Goal: Transaction & Acquisition: Purchase product/service

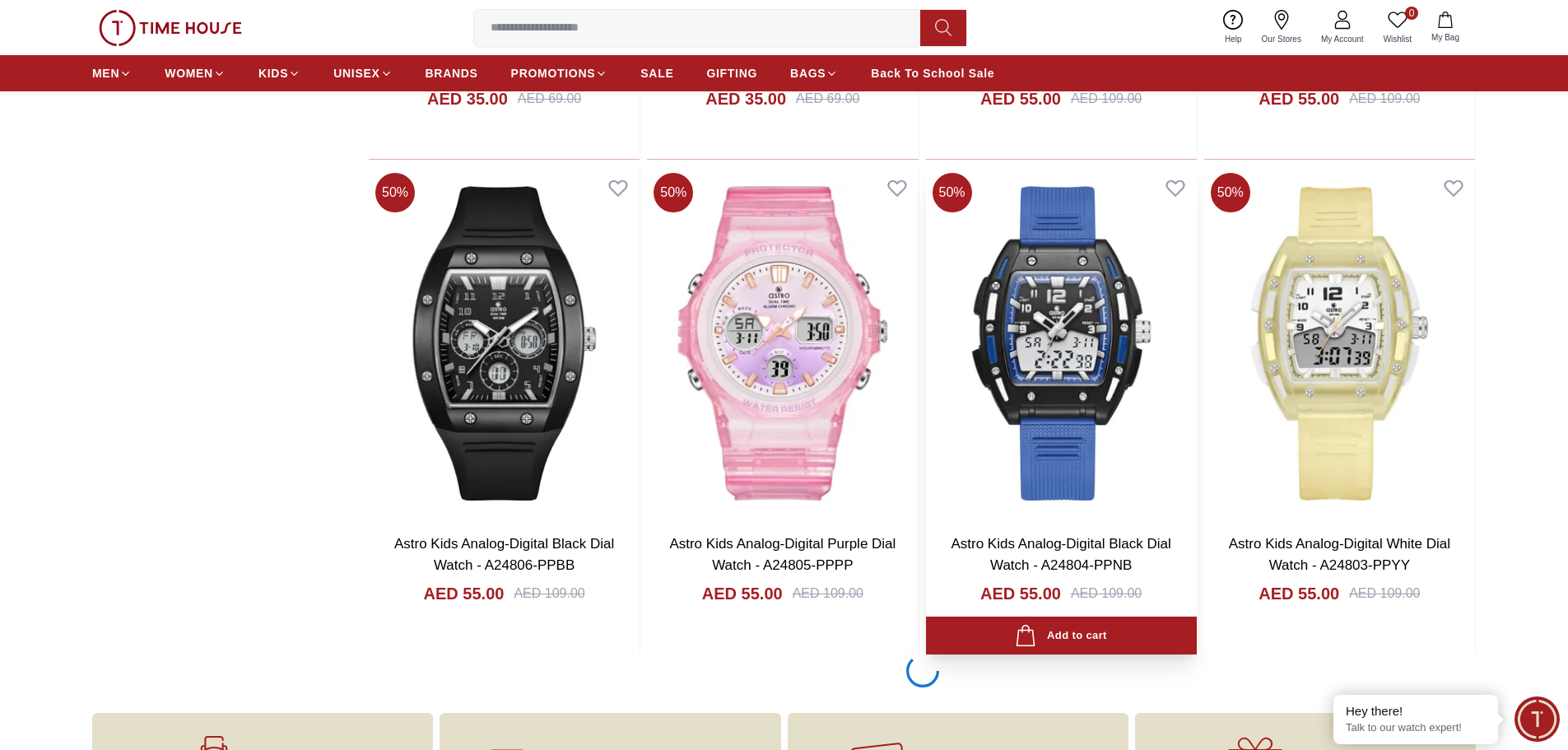
scroll to position [2387, 0]
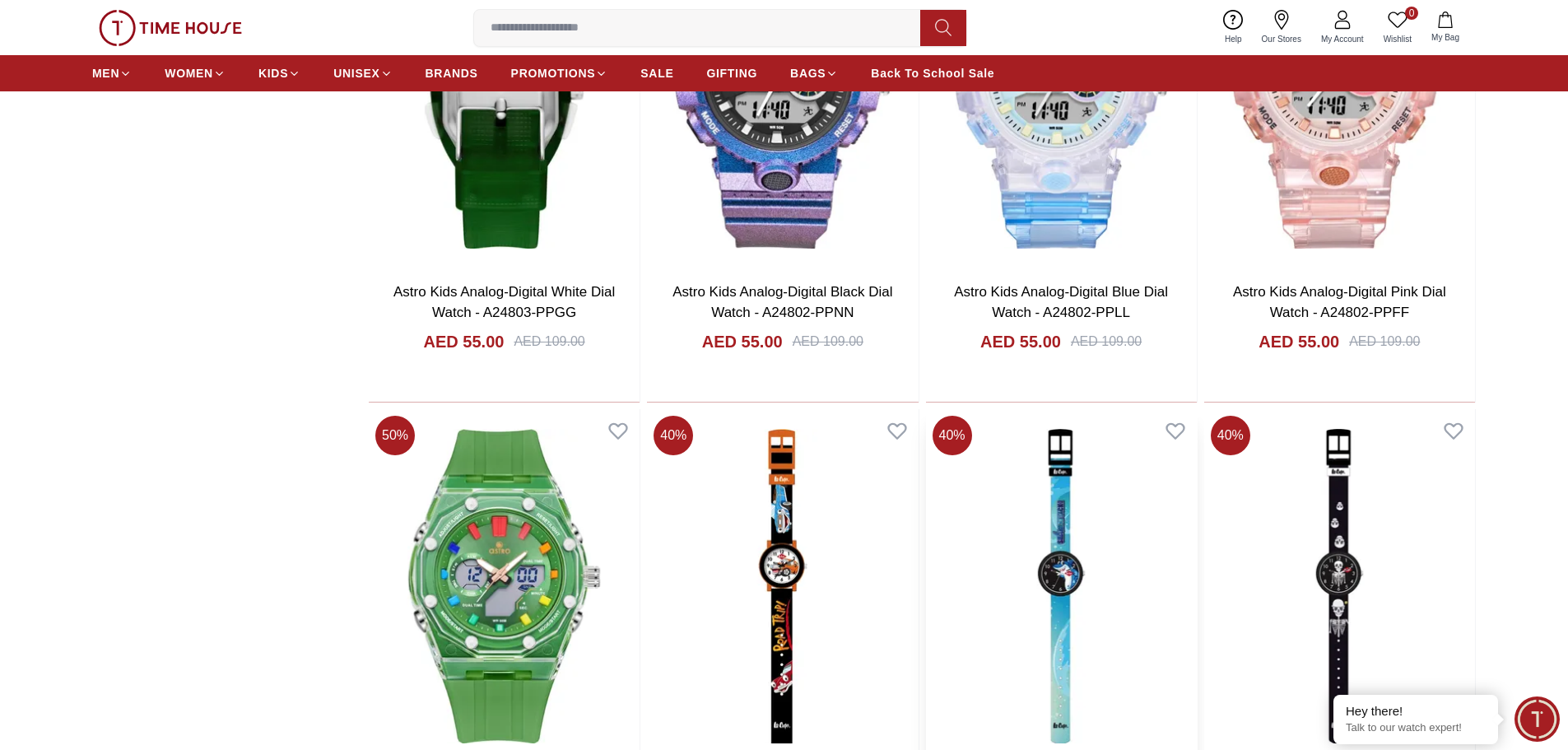
scroll to position [2965, 0]
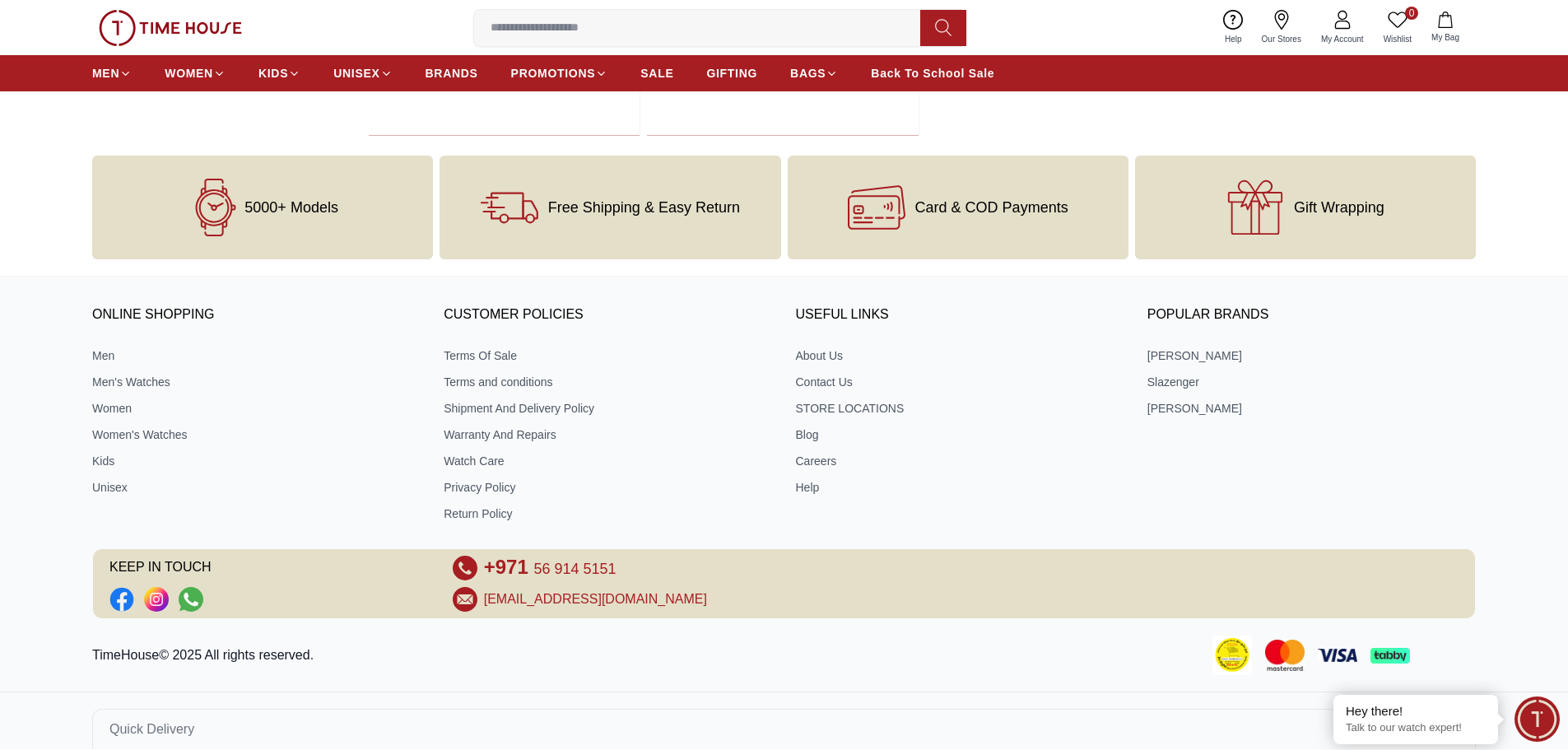
scroll to position [4574, 0]
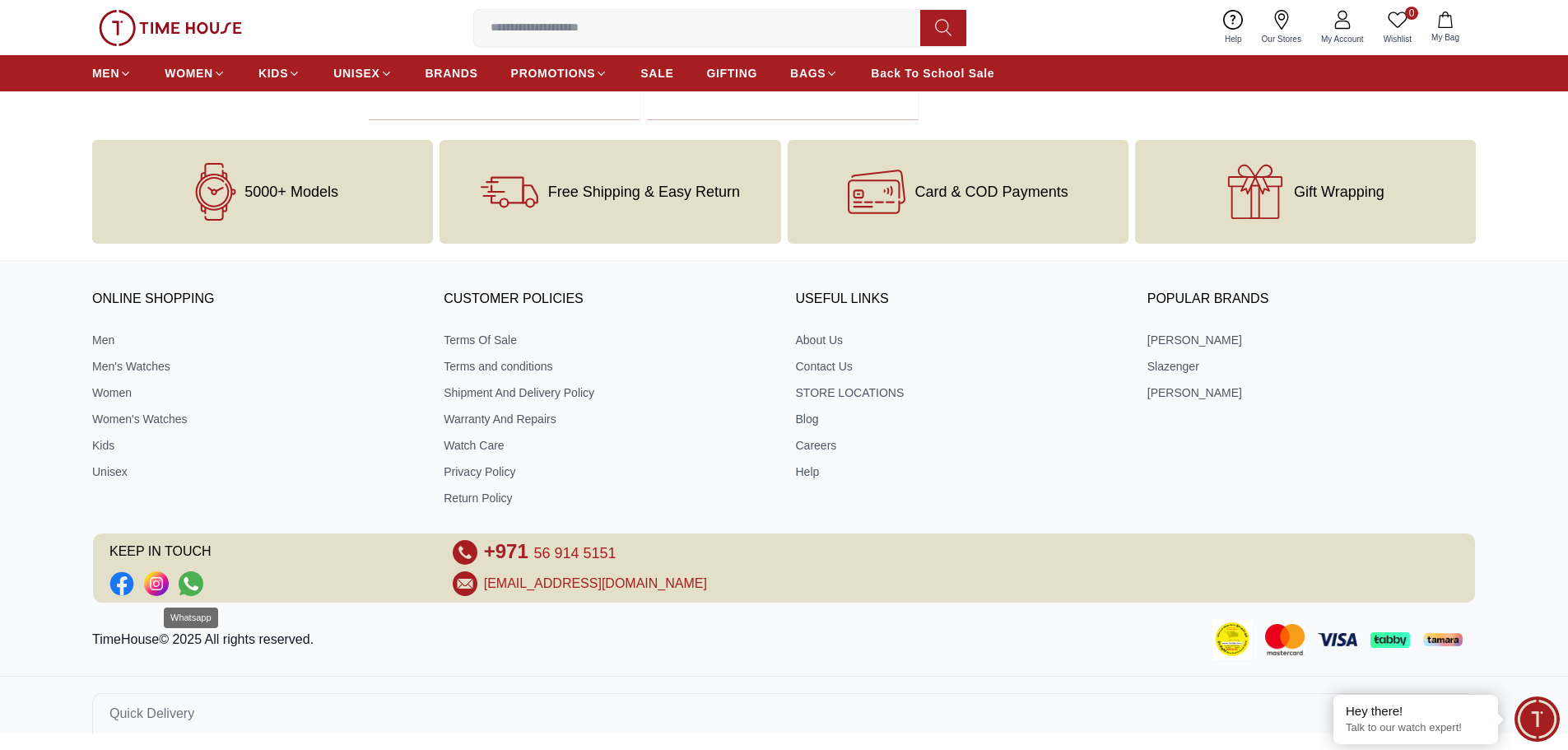
click at [189, 590] on icon "Social Link" at bounding box center [191, 584] width 25 height 25
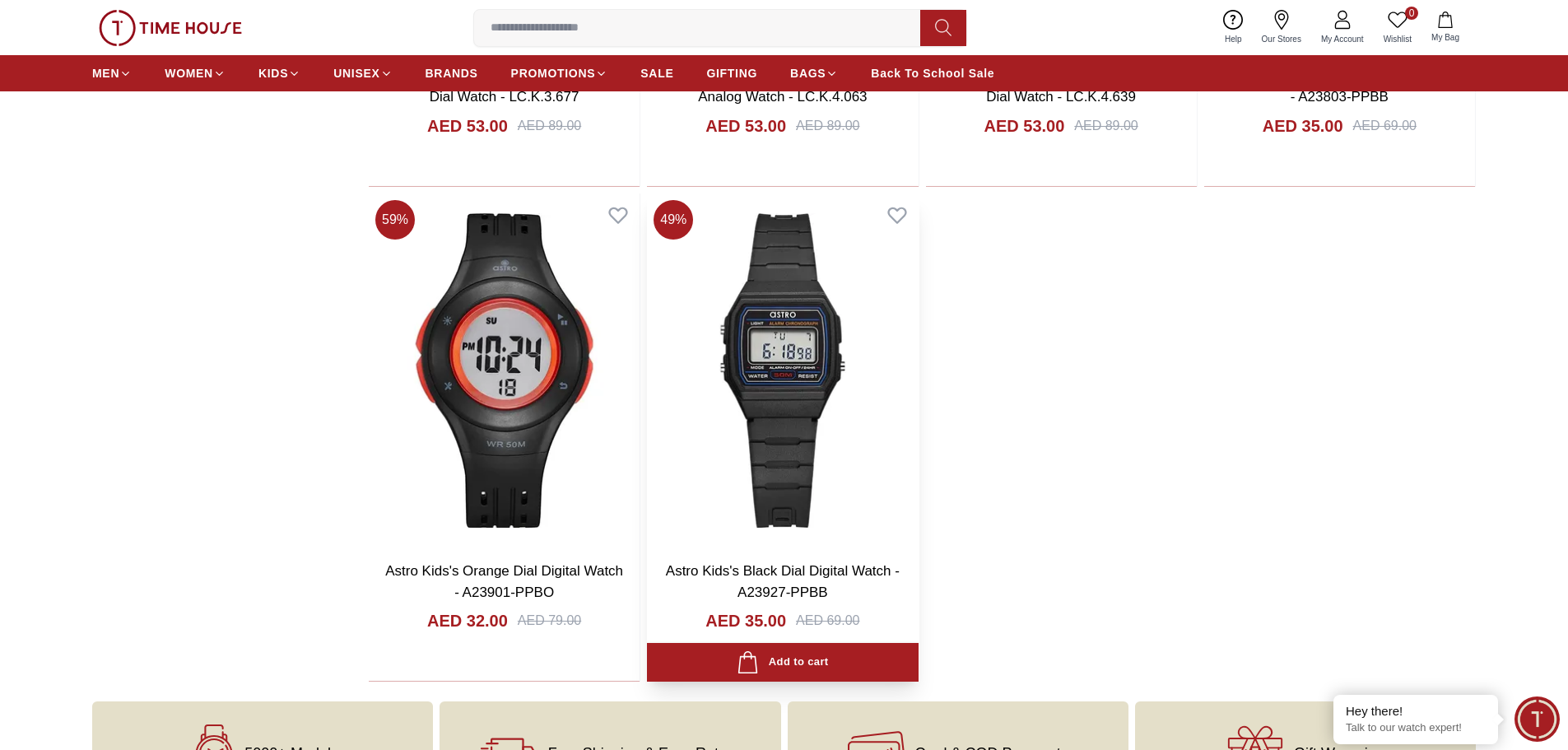
scroll to position [3668, 0]
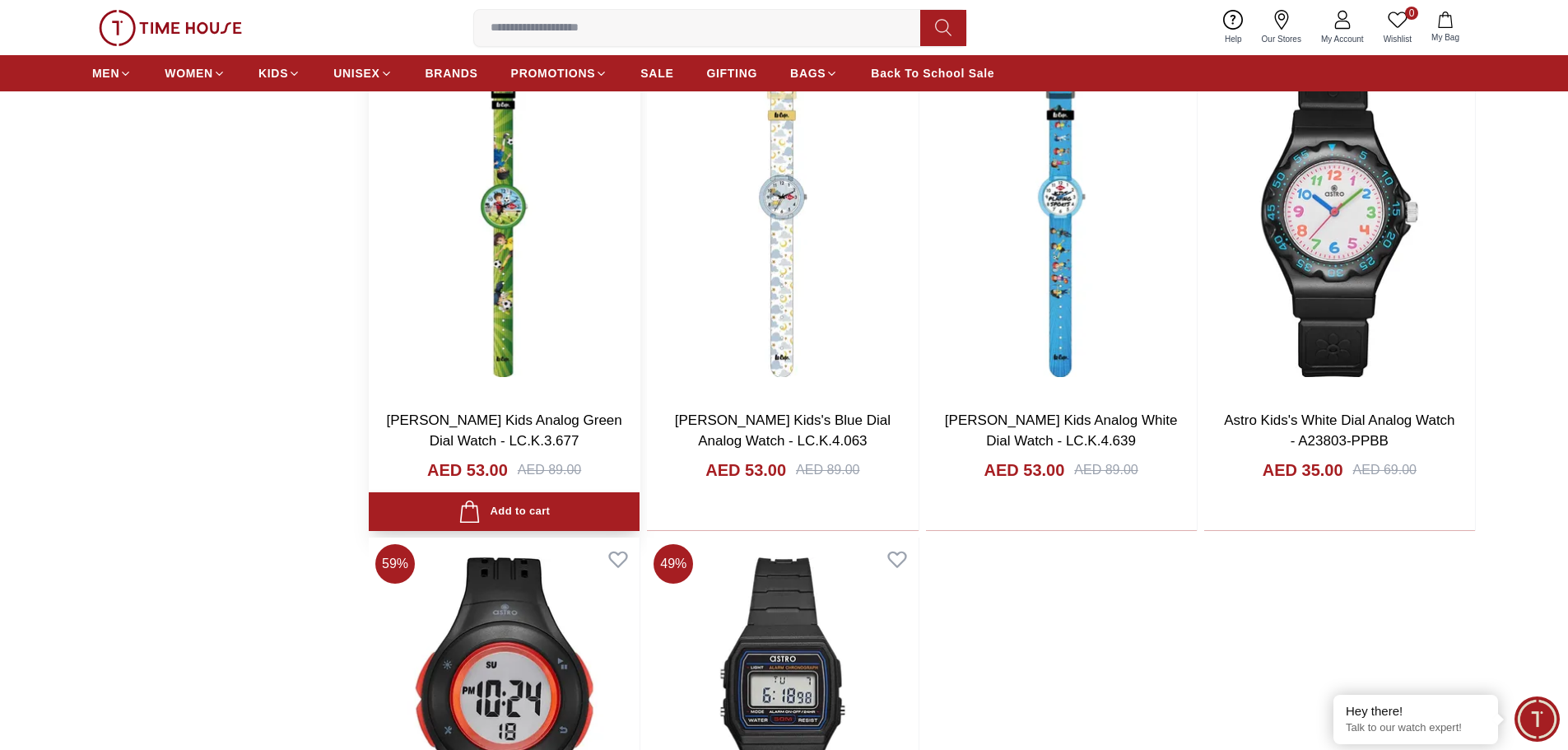
click at [526, 281] on img at bounding box center [504, 218] width 271 height 354
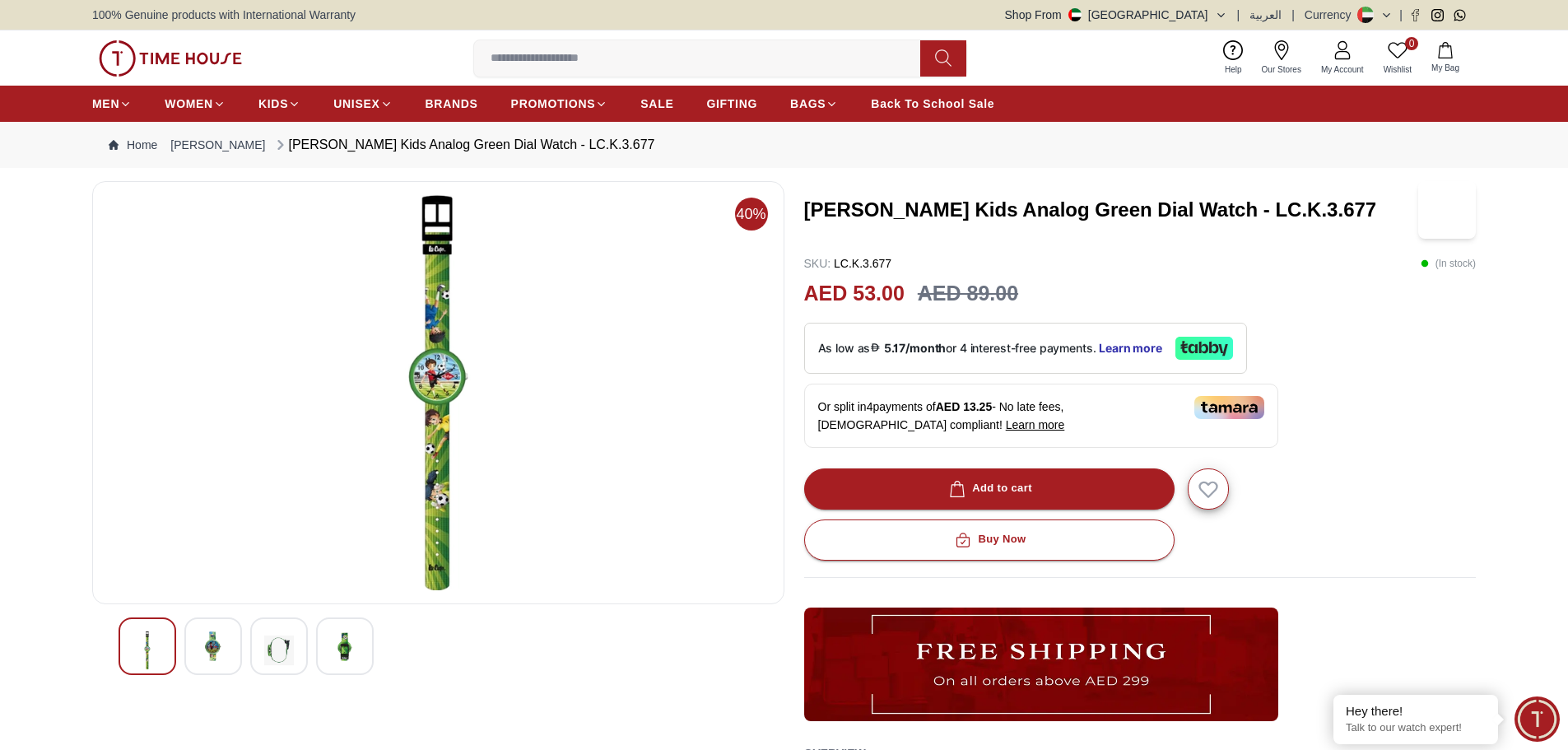
click at [214, 641] on img at bounding box center [213, 645] width 29 height 29
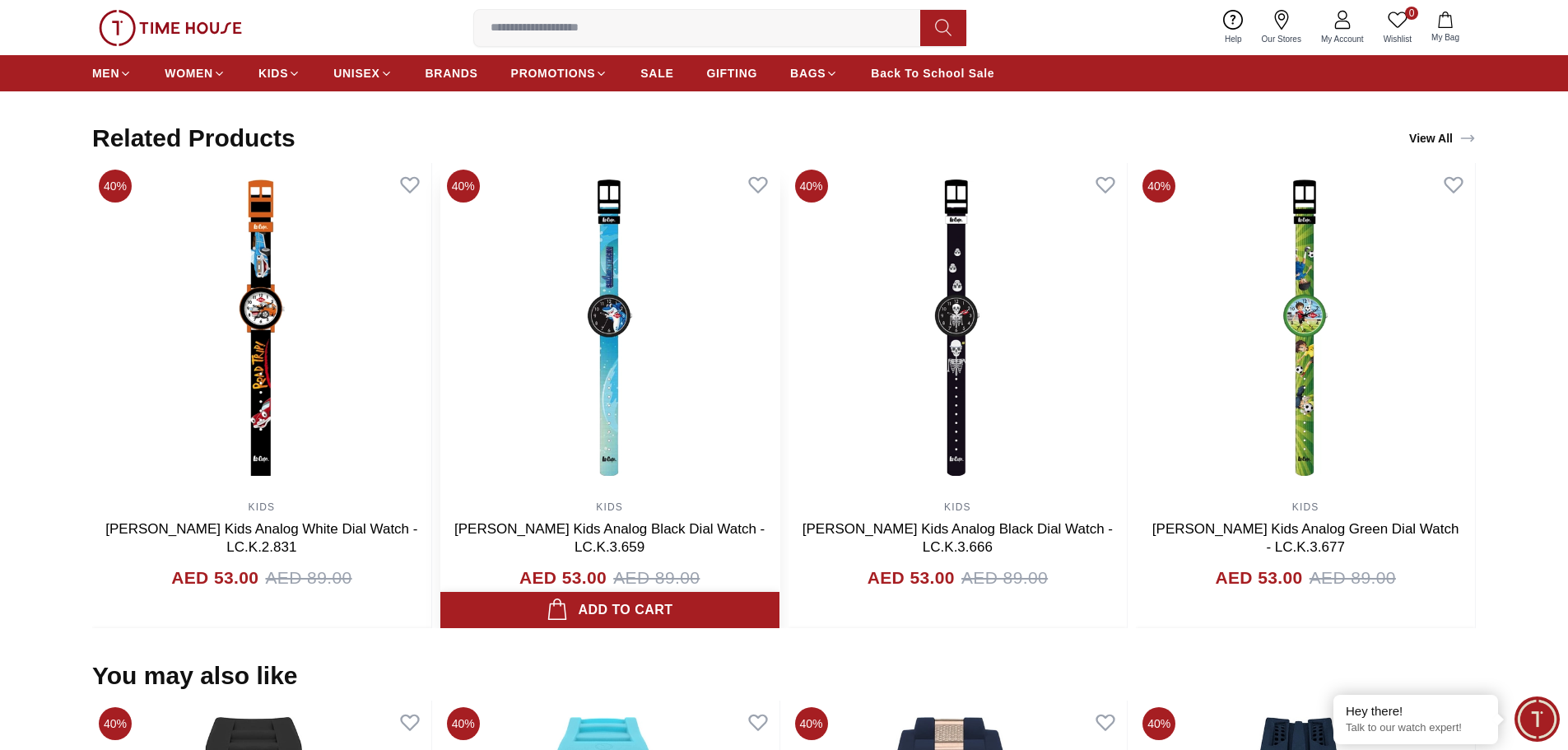
scroll to position [824, 0]
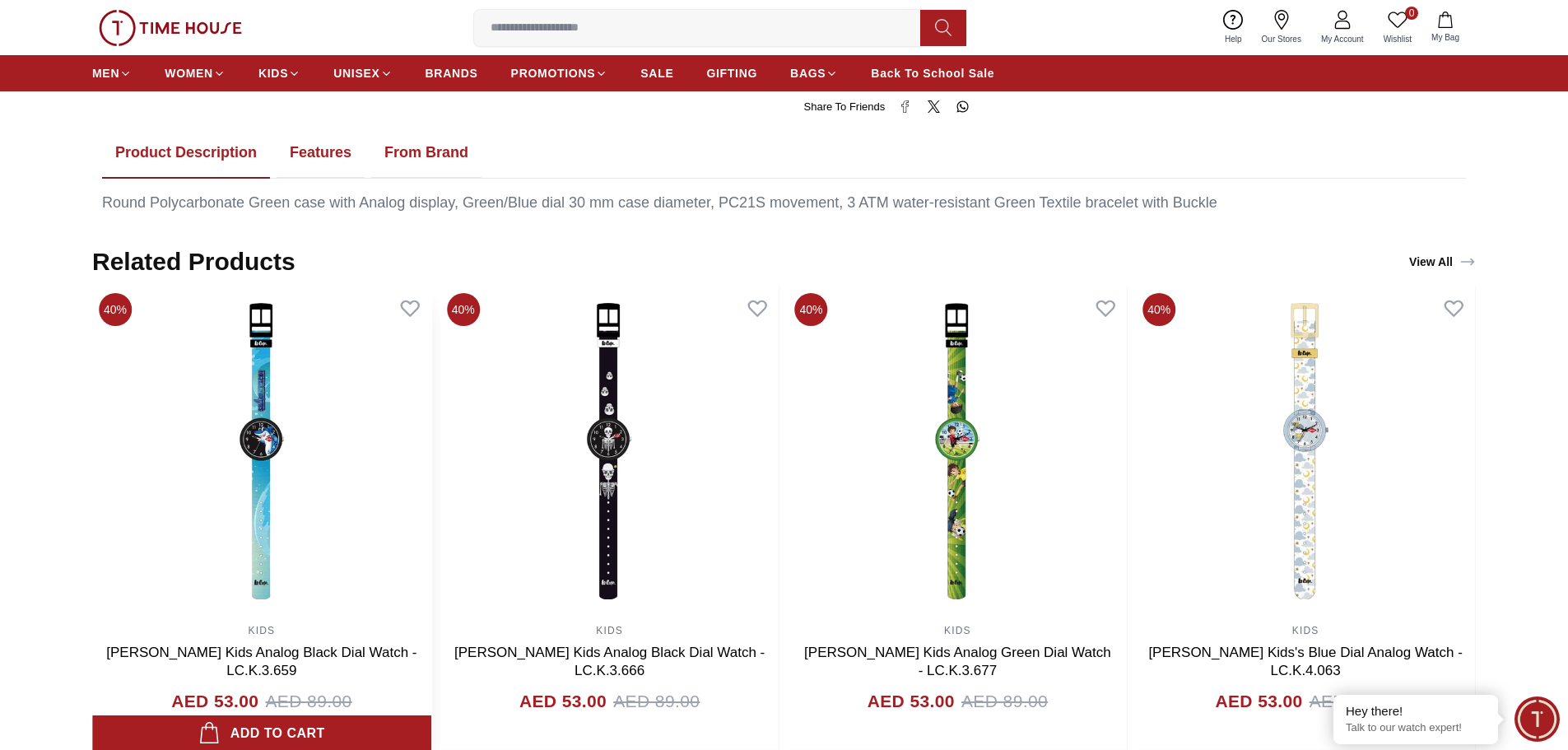
click at [432, 449] on img at bounding box center [261, 451] width 339 height 330
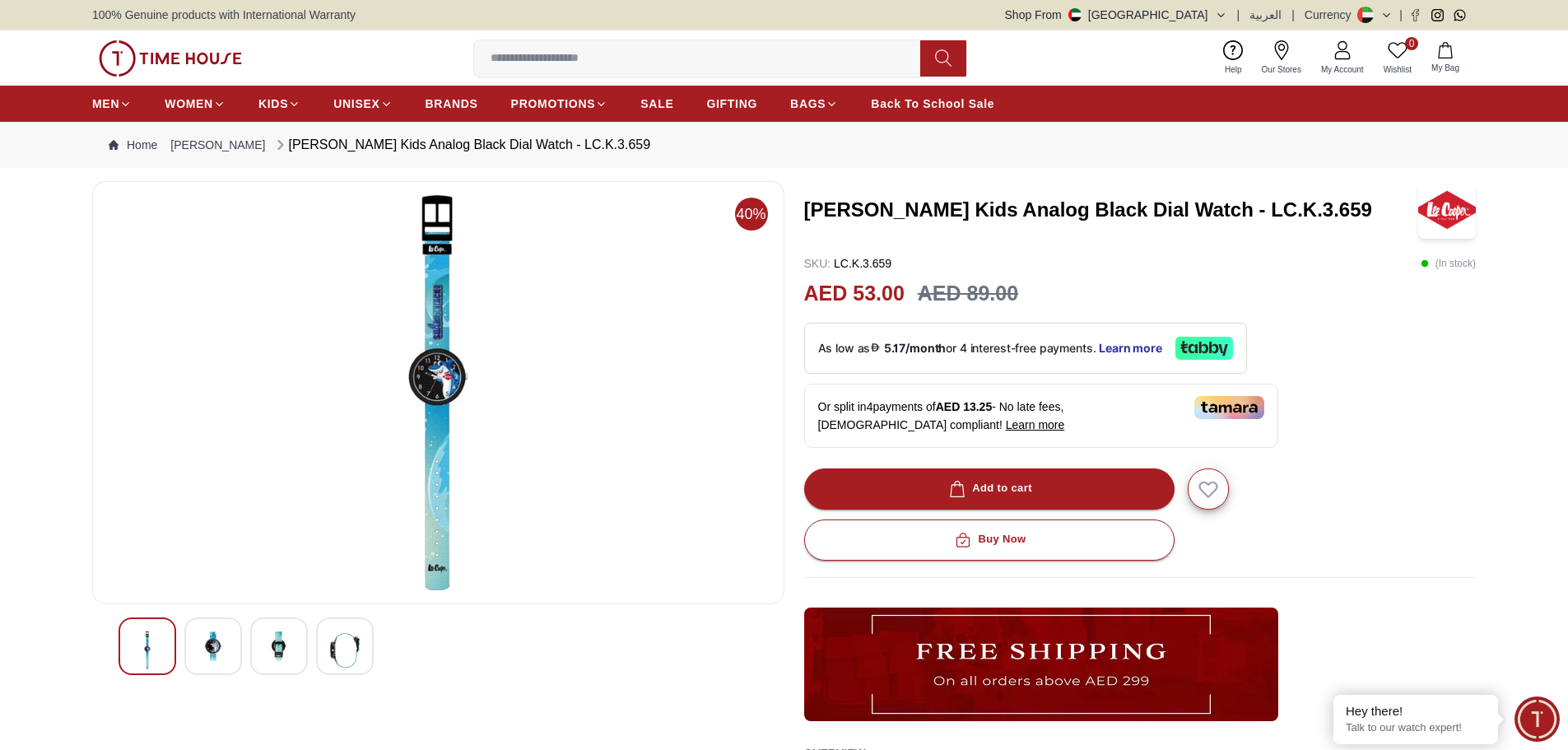
click at [204, 654] on img at bounding box center [213, 645] width 29 height 29
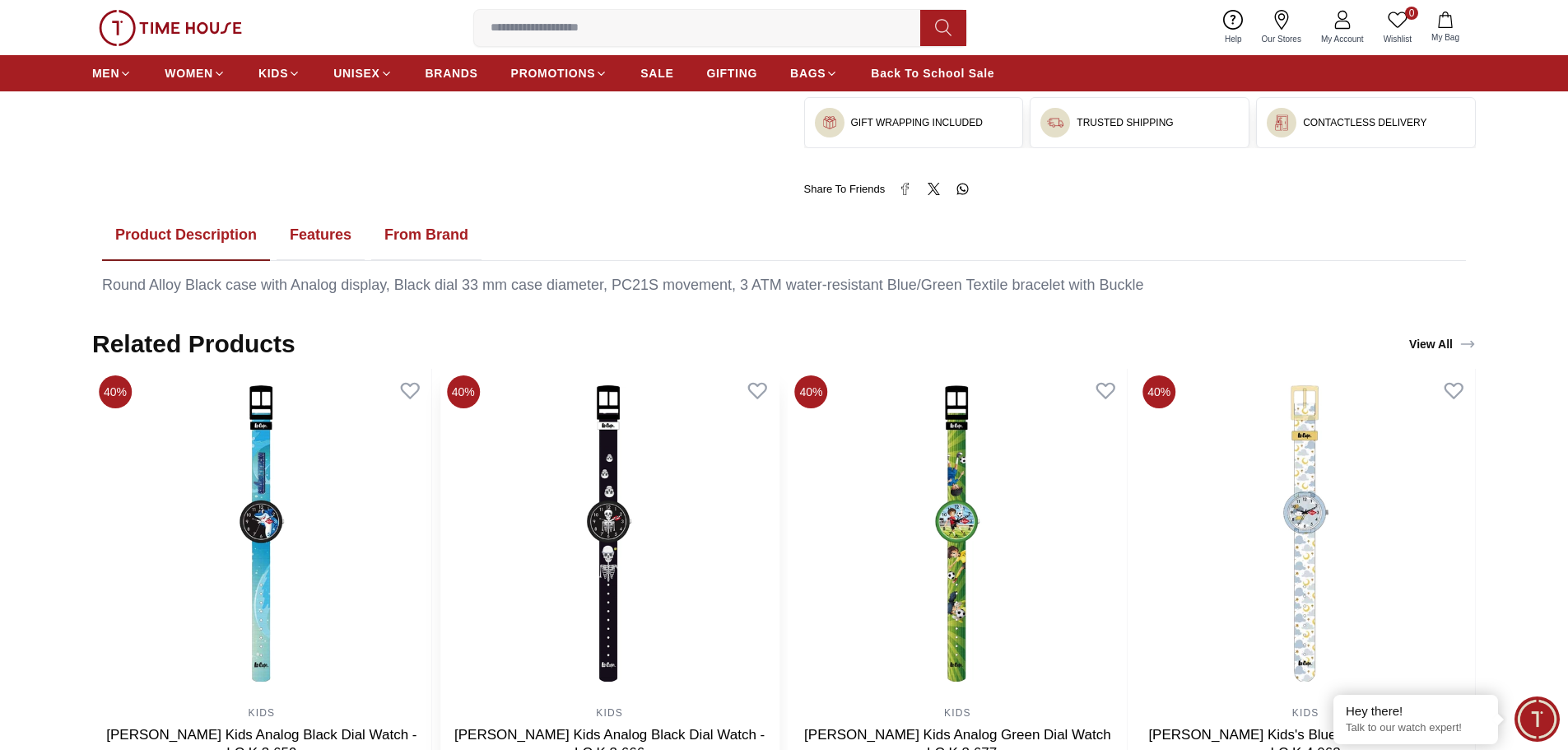
scroll to position [824, 0]
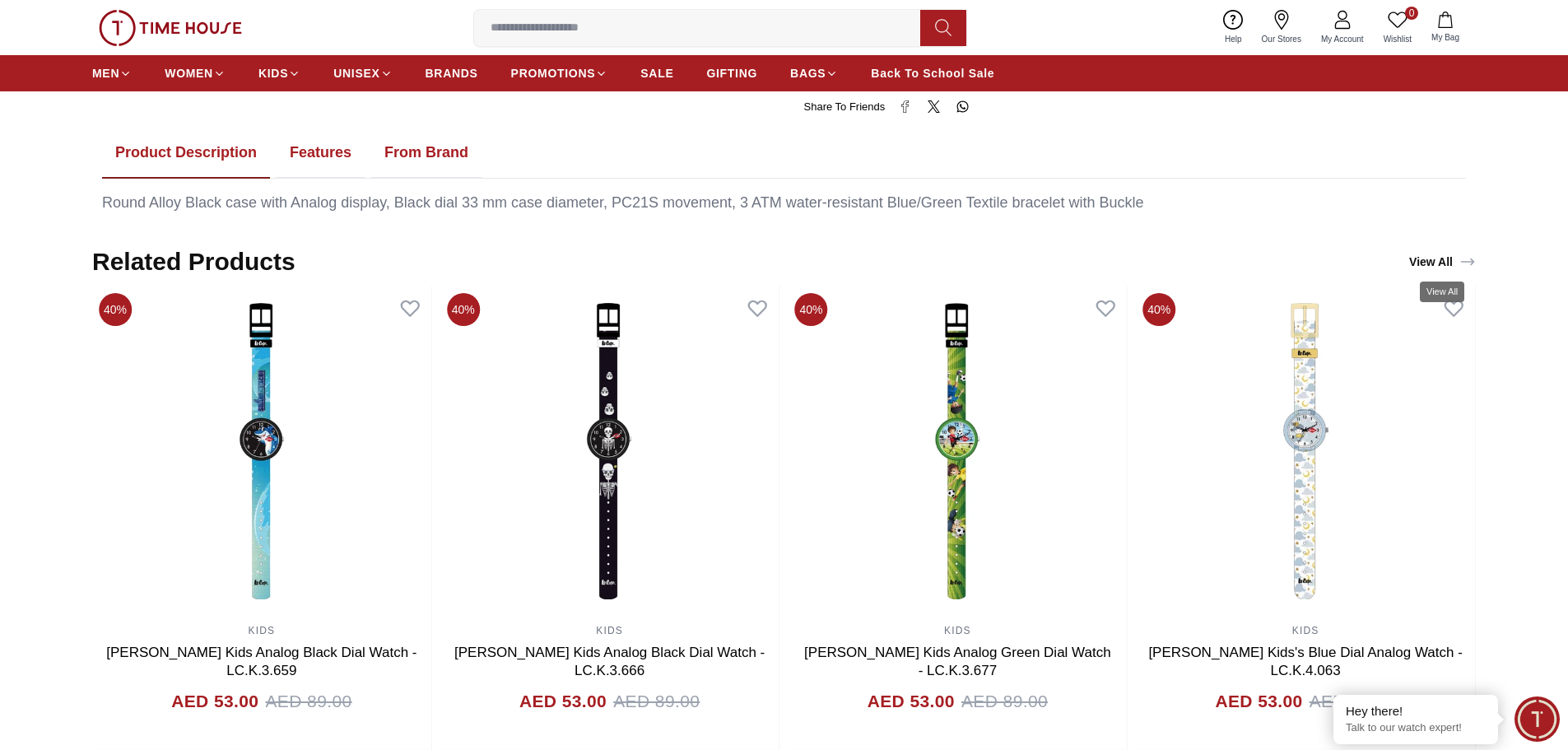
click at [1425, 261] on link "View All" at bounding box center [1442, 262] width 74 height 23
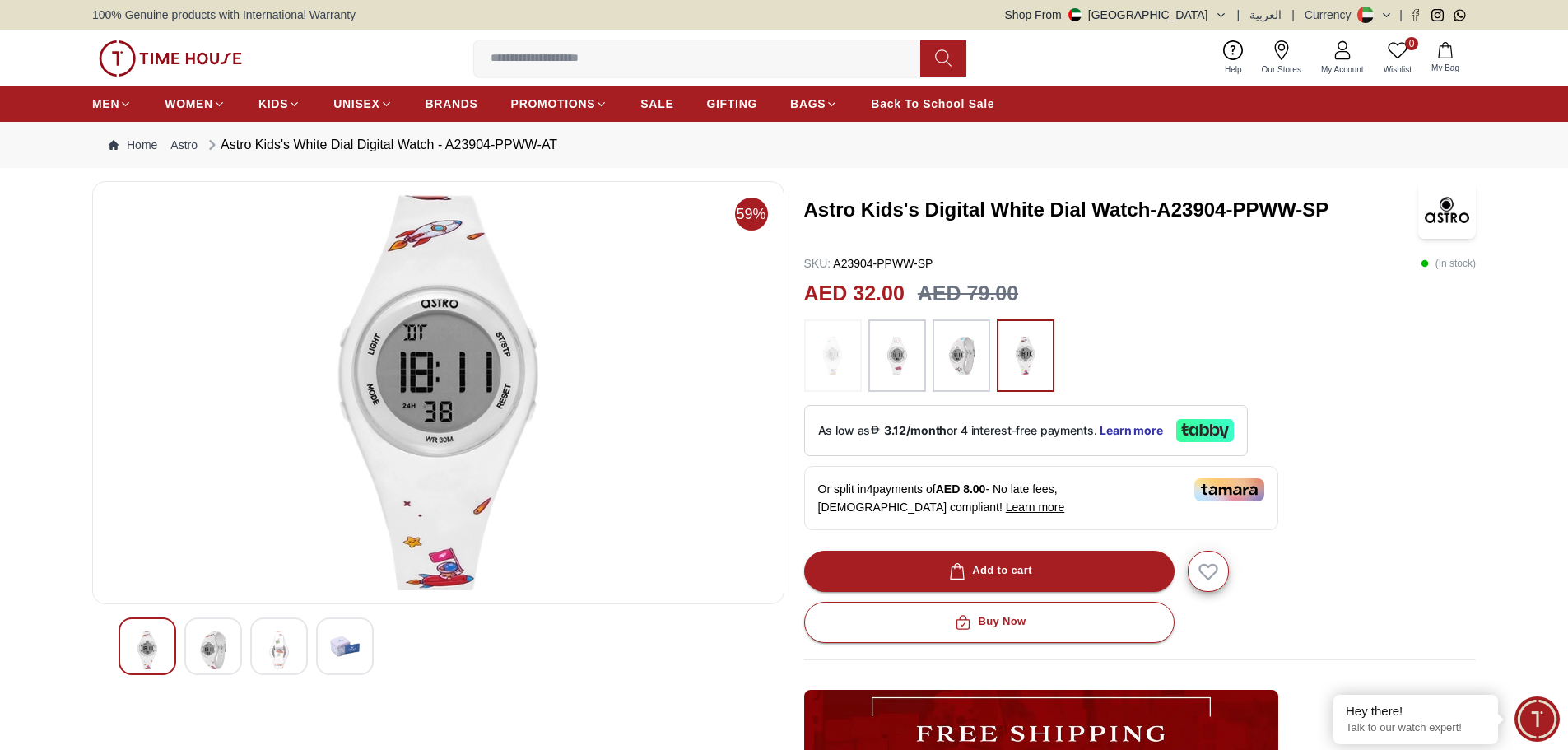
click at [222, 636] on img at bounding box center [213, 650] width 29 height 38
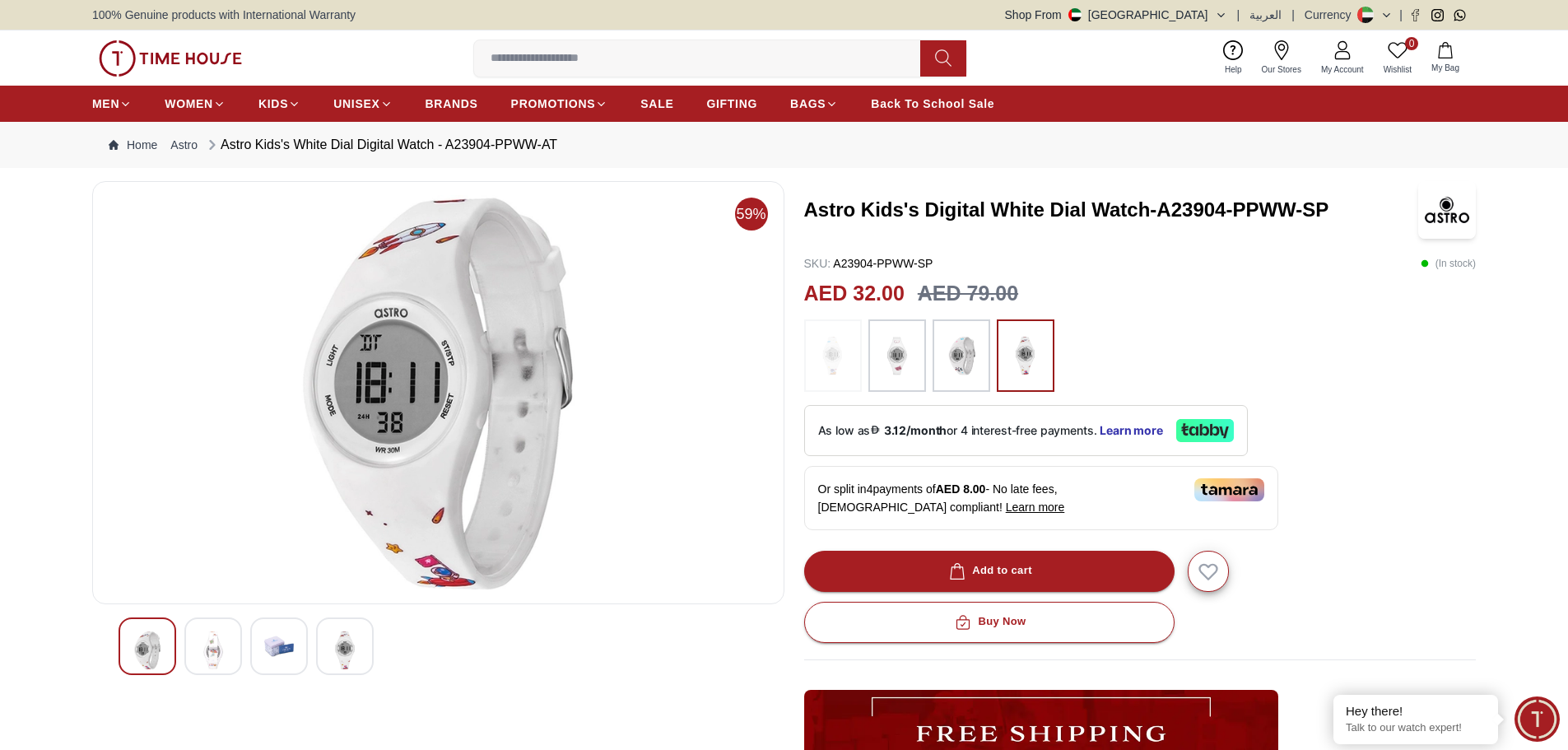
click at [268, 637] on img at bounding box center [278, 645] width 29 height 29
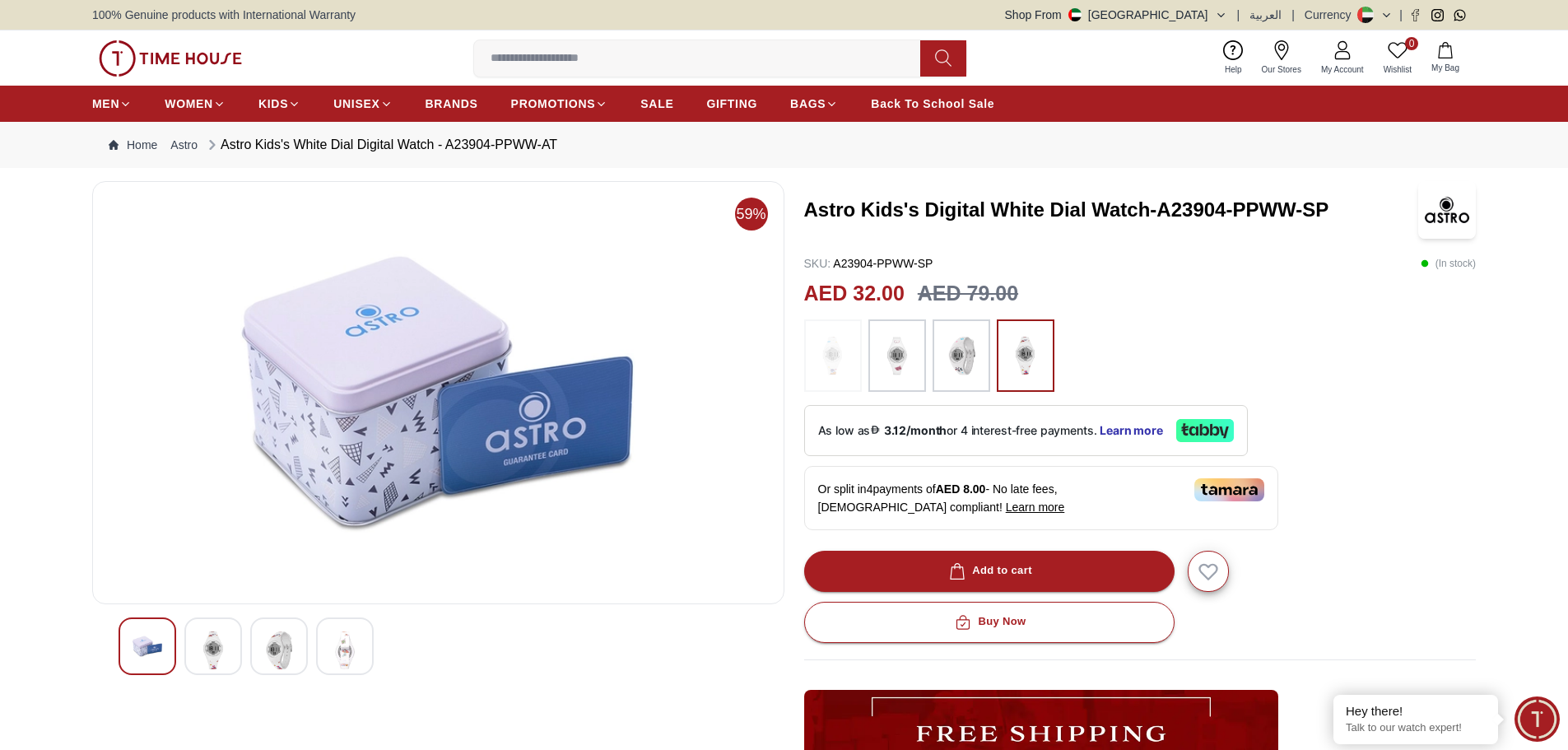
click at [320, 639] on div at bounding box center [345, 646] width 58 height 58
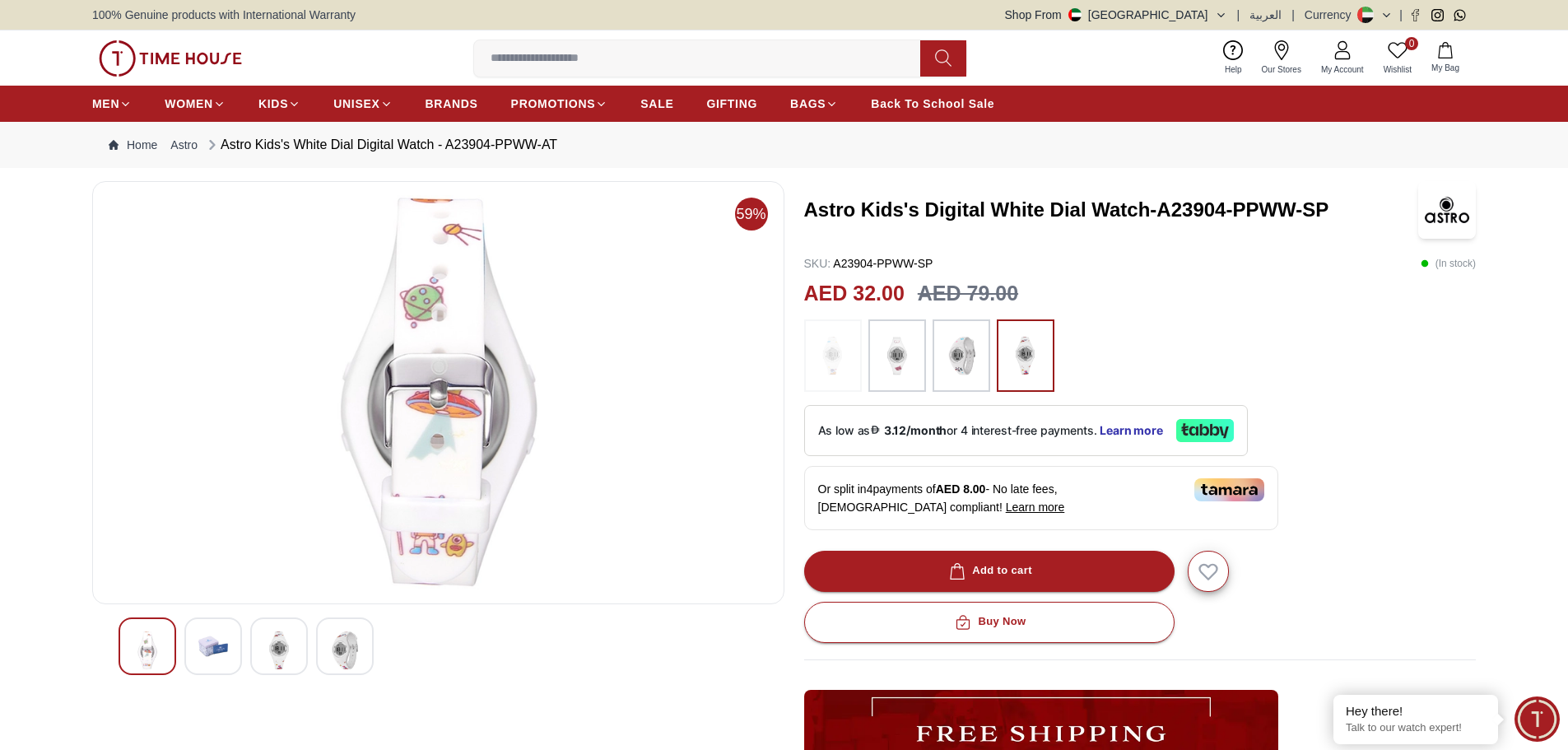
click at [298, 643] on div at bounding box center [278, 646] width 58 height 58
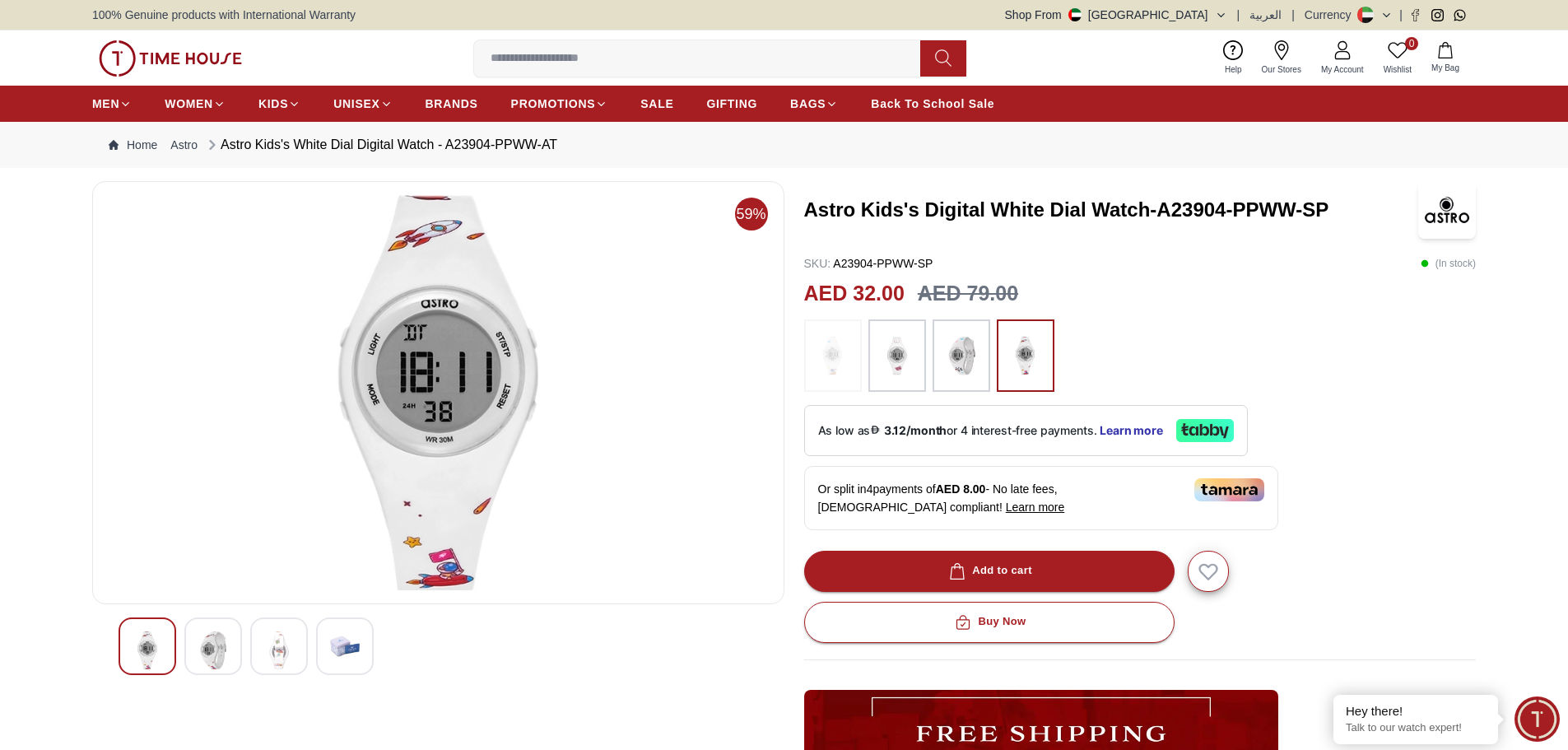
click at [246, 645] on div at bounding box center [439, 646] width 640 height 58
click at [218, 649] on img at bounding box center [213, 650] width 29 height 38
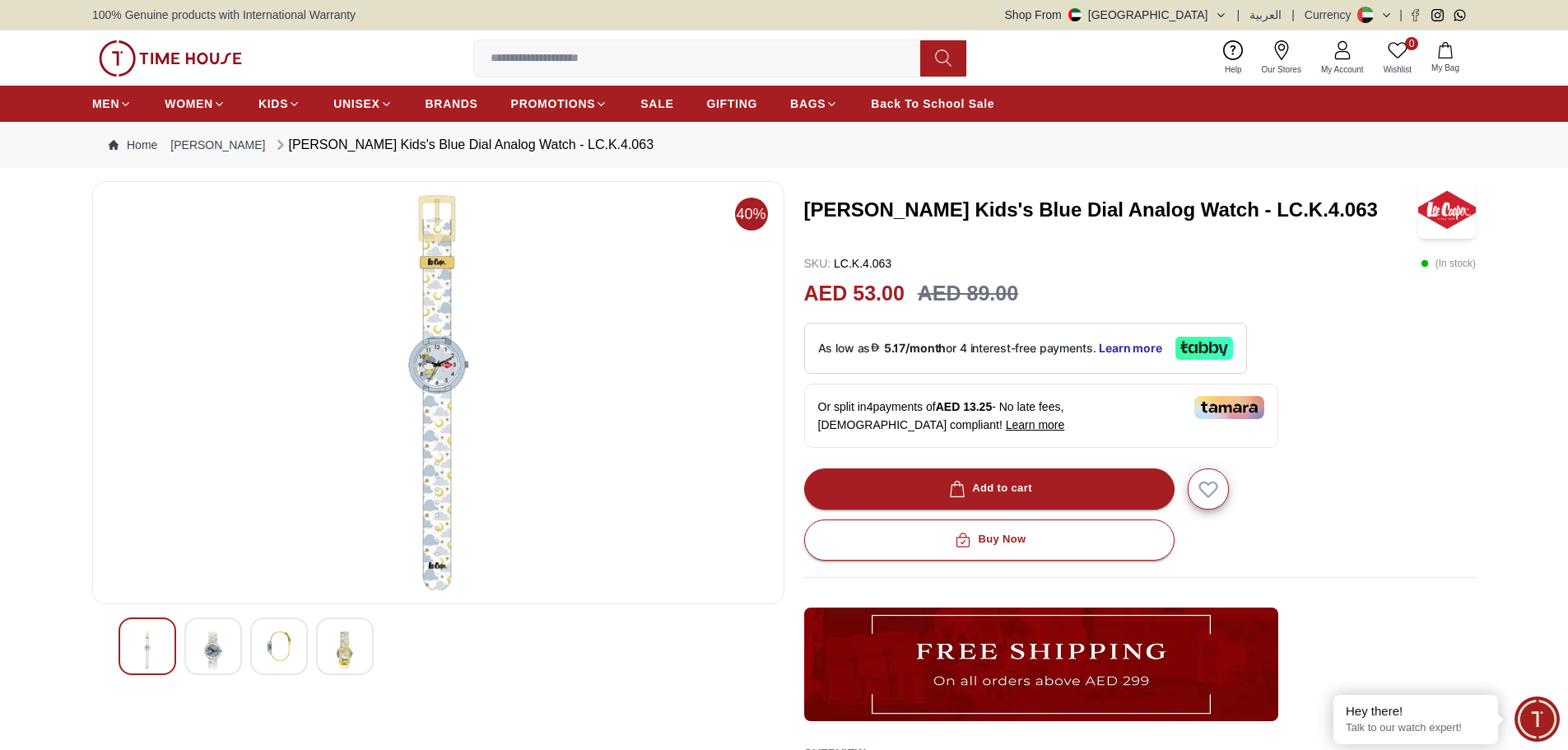
click at [204, 647] on img at bounding box center [213, 650] width 29 height 38
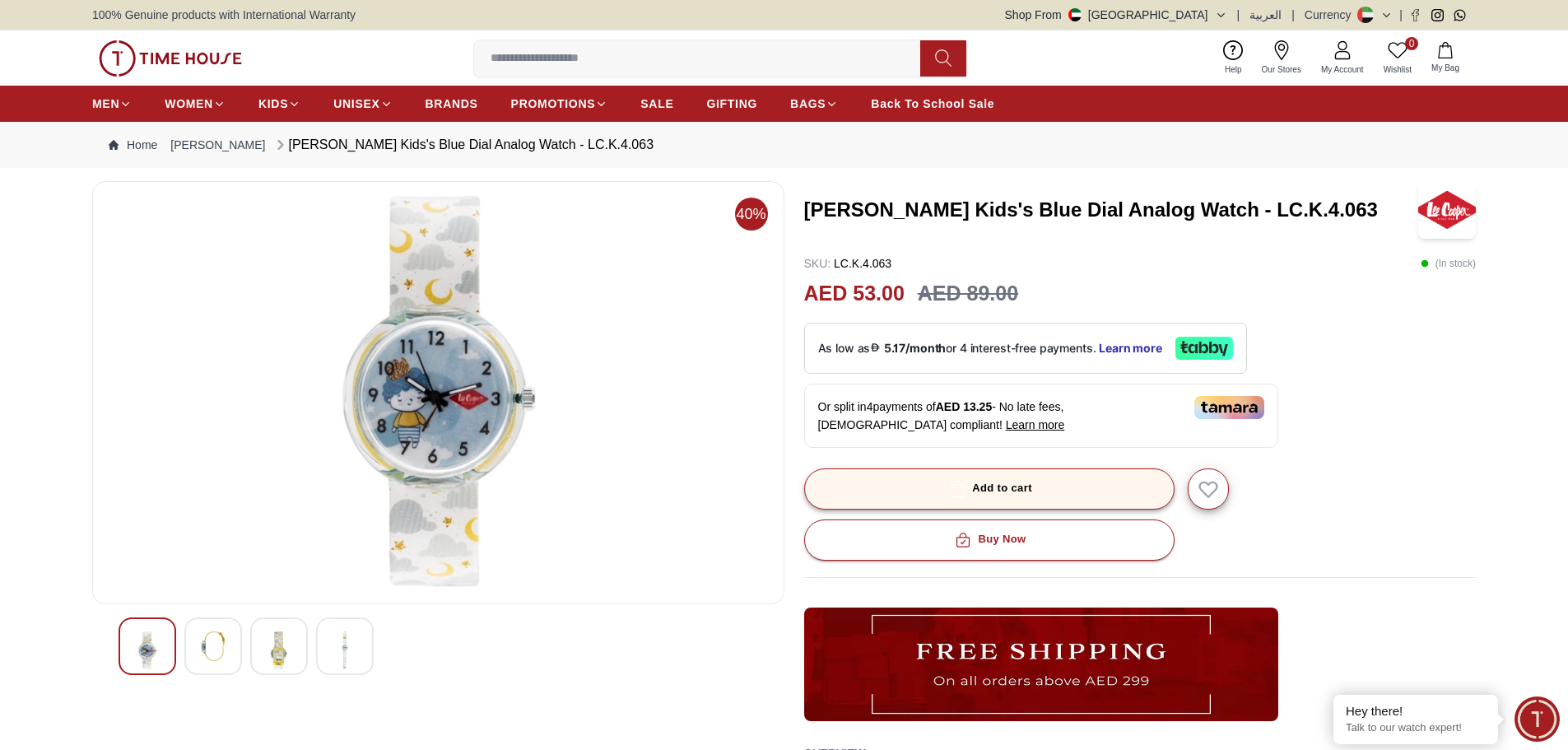
click at [1065, 497] on button "Add to cart" at bounding box center [989, 488] width 371 height 41
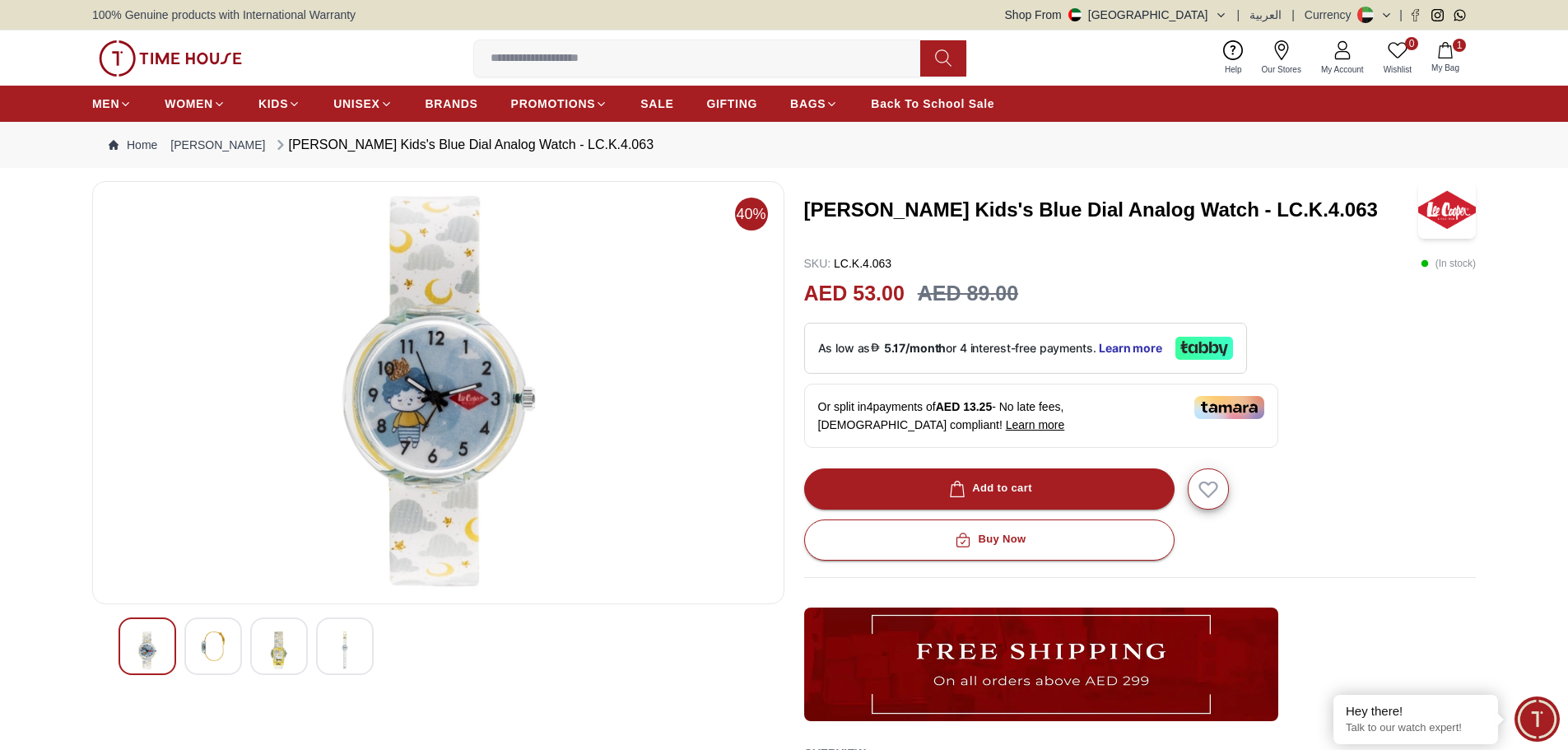
click at [1447, 52] on icon "button" at bounding box center [1446, 50] width 17 height 17
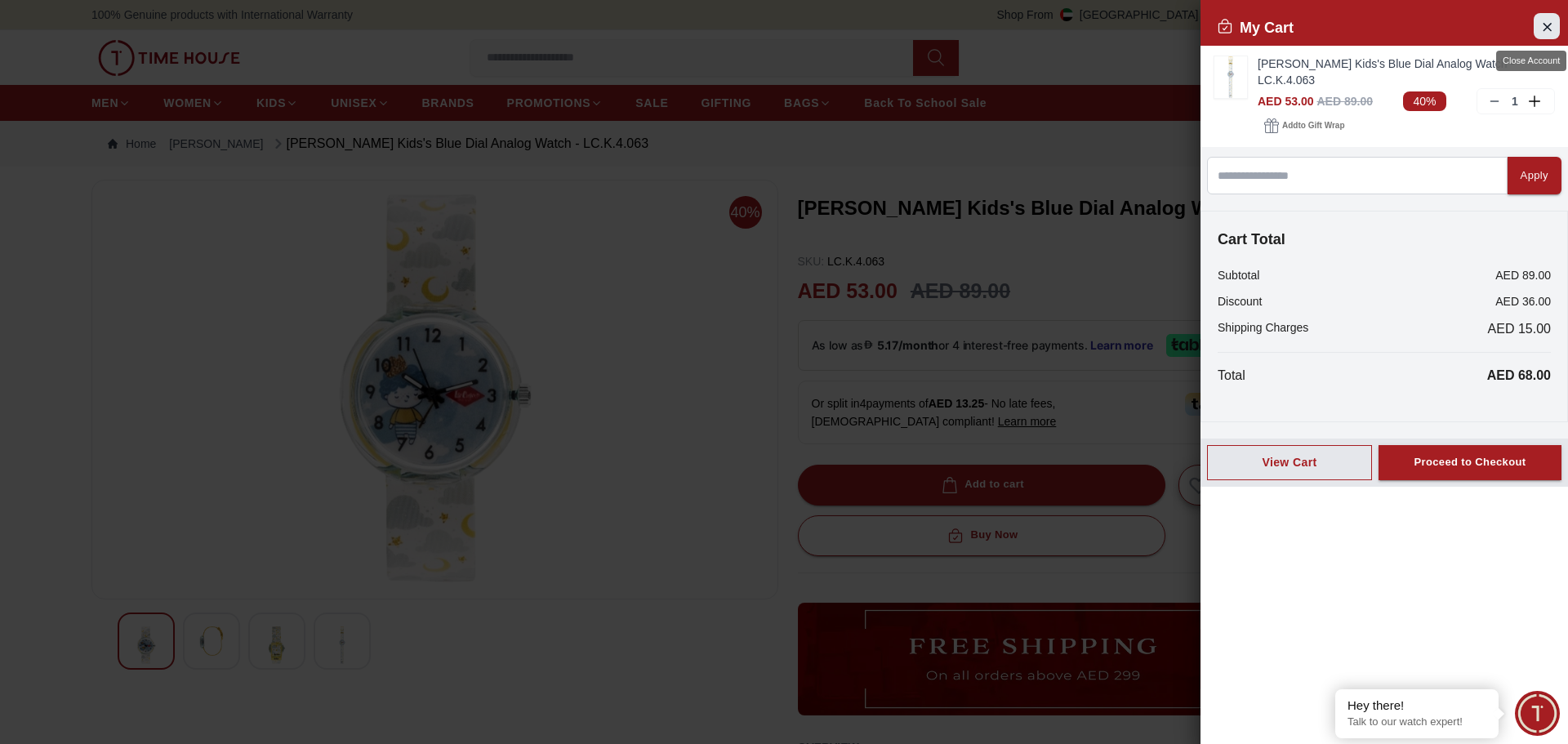
click at [1555, 18] on button "Close Account" at bounding box center [1547, 26] width 26 height 26
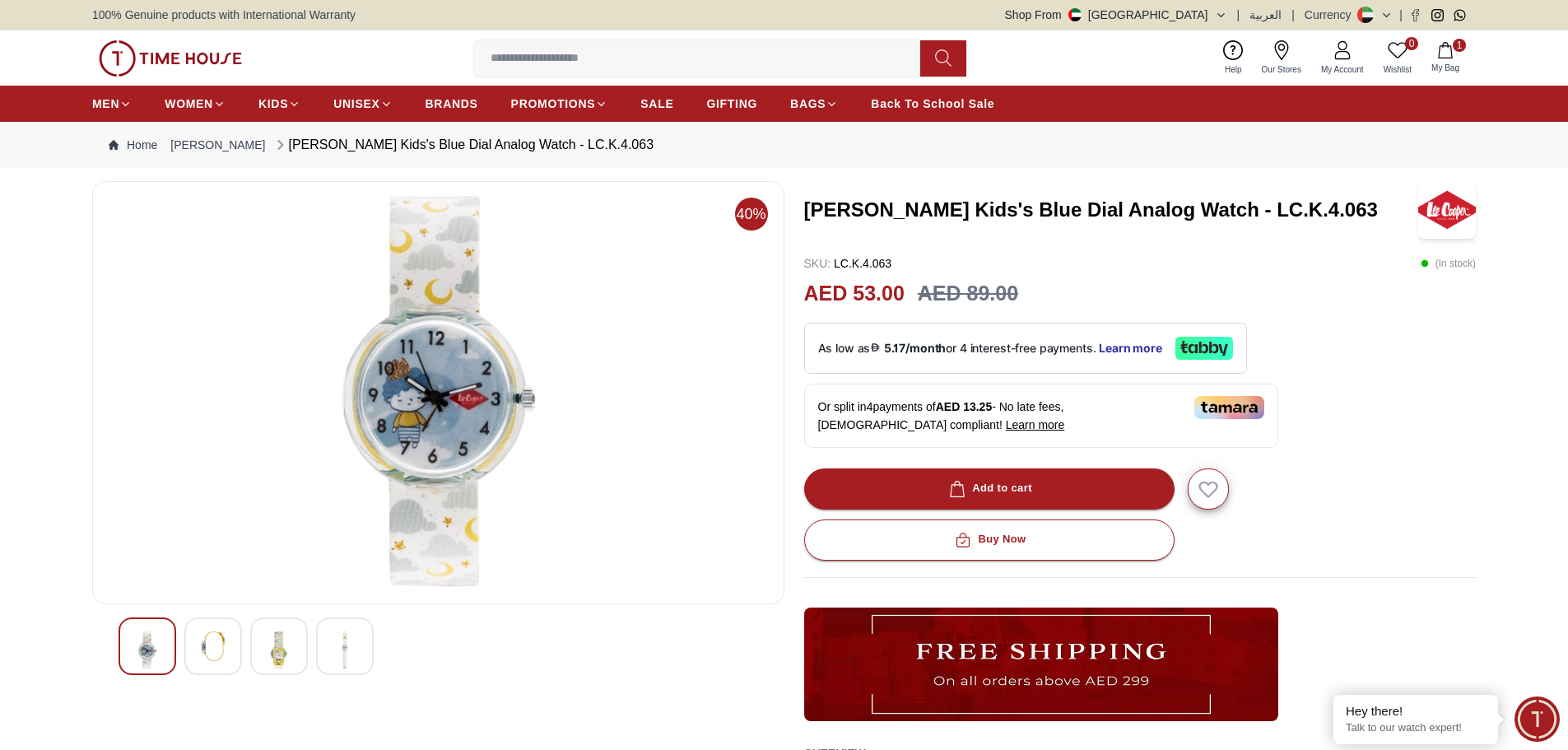
click at [200, 656] on div at bounding box center [213, 646] width 58 height 58
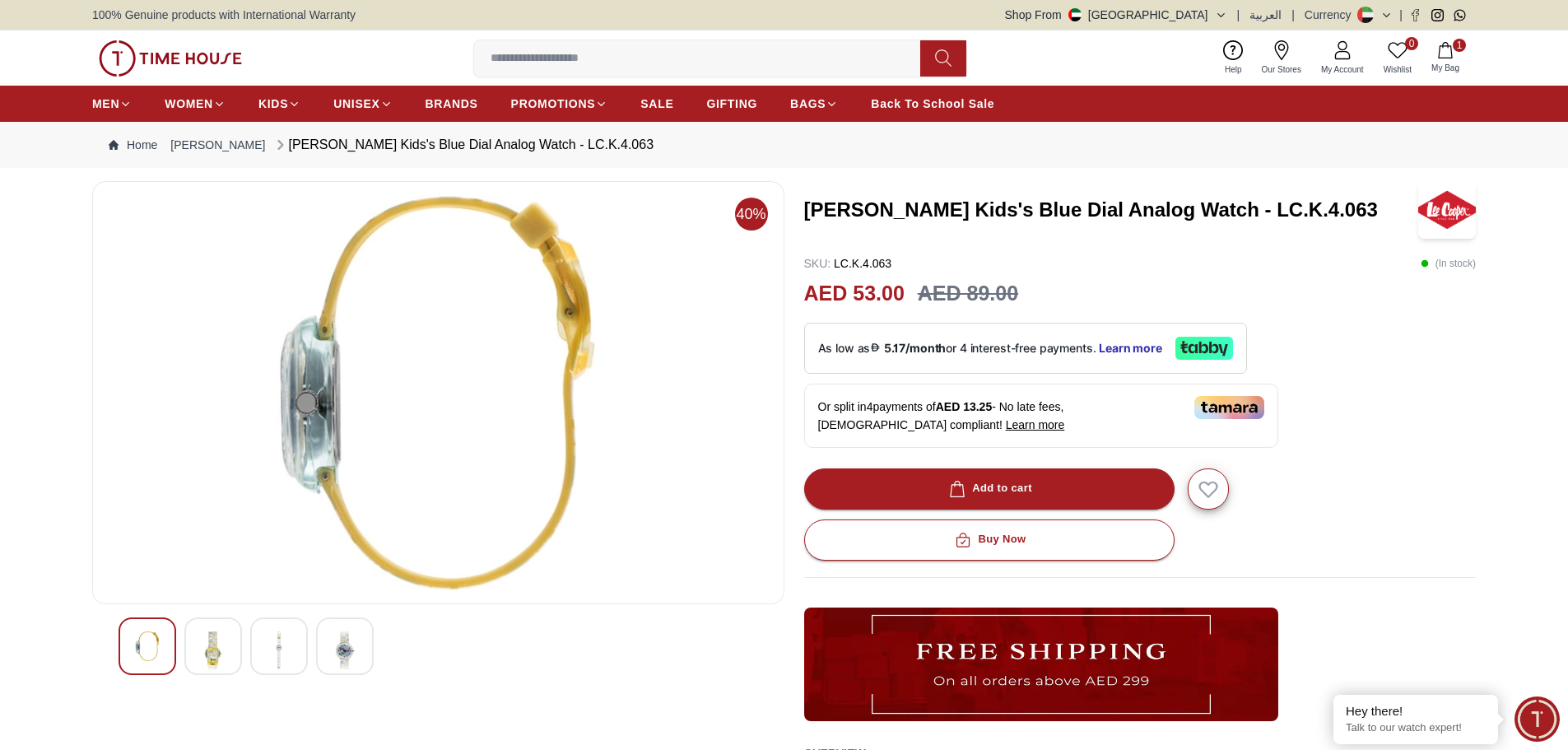
click at [246, 656] on div at bounding box center [439, 646] width 640 height 58
click at [272, 652] on img at bounding box center [278, 650] width 29 height 38
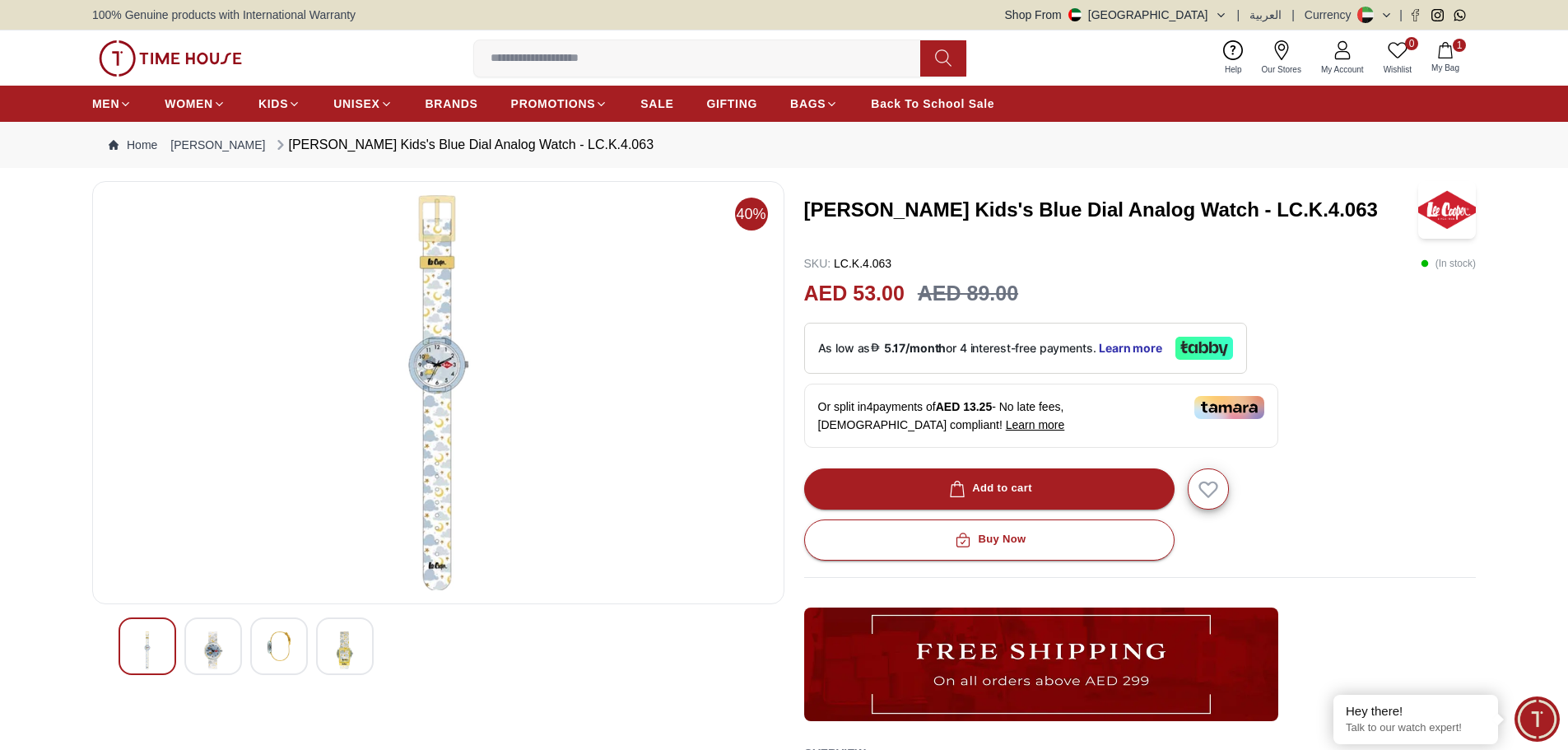
drag, startPoint x: 419, startPoint y: 328, endPoint x: 1067, endPoint y: 210, distance: 658.7
click at [1067, 210] on h3 "[PERSON_NAME] Kids's Blue Dial Analog Watch - LC.K.4.063" at bounding box center [1112, 210] width 615 height 27
click at [1066, 210] on h3 "[PERSON_NAME] Kids's Blue Dial Analog Watch - LC.K.4.063" at bounding box center [1112, 210] width 615 height 27
click at [1065, 208] on h3 "[PERSON_NAME] Kids's Blue Dial Analog Watch - LC.K.4.063" at bounding box center [1112, 210] width 615 height 27
click at [1065, 206] on h3 "[PERSON_NAME] Kids's Blue Dial Analog Watch - LC.K.4.063" at bounding box center [1112, 210] width 615 height 27
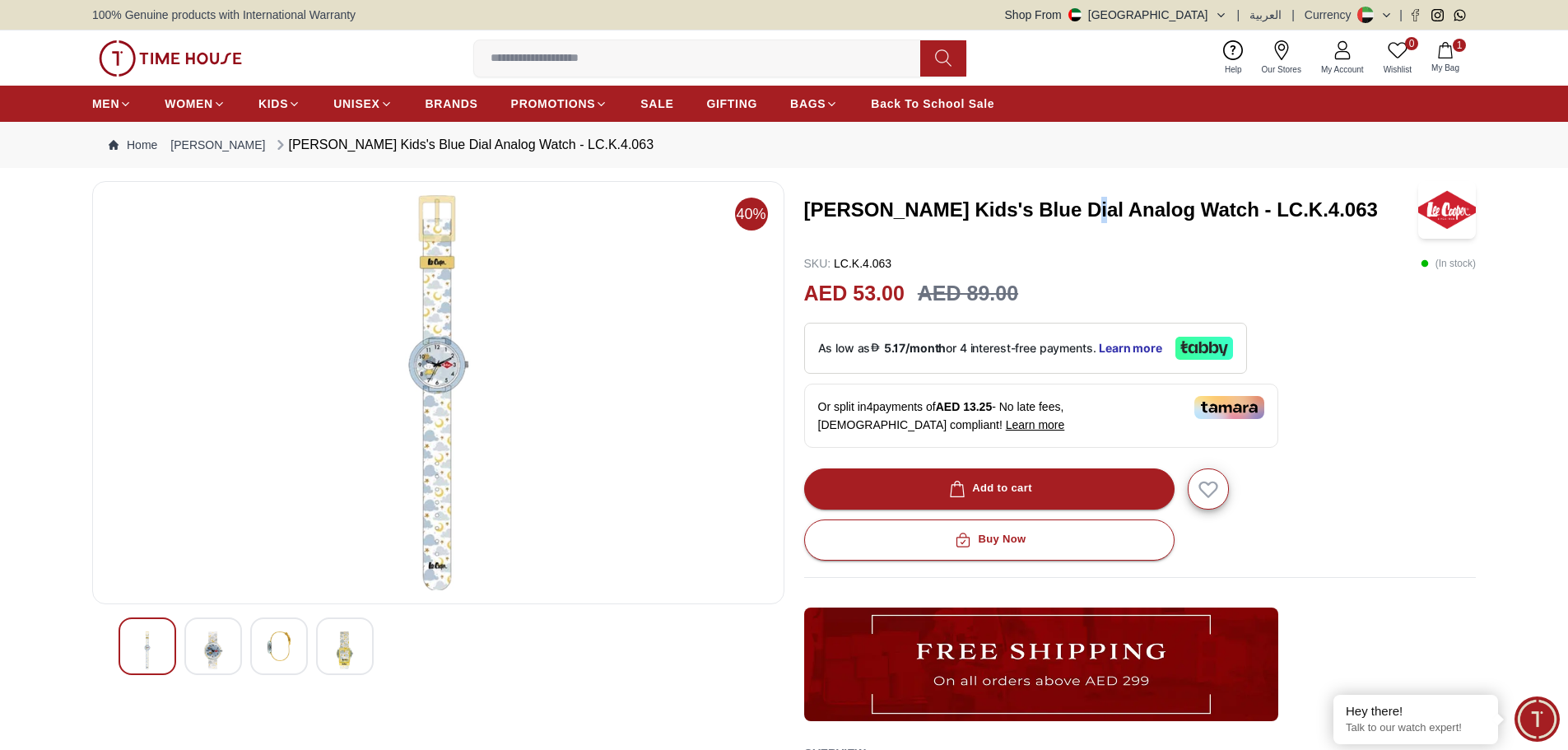
click at [1065, 206] on h3 "[PERSON_NAME] Kids's Blue Dial Analog Watch - LC.K.4.063" at bounding box center [1112, 210] width 615 height 27
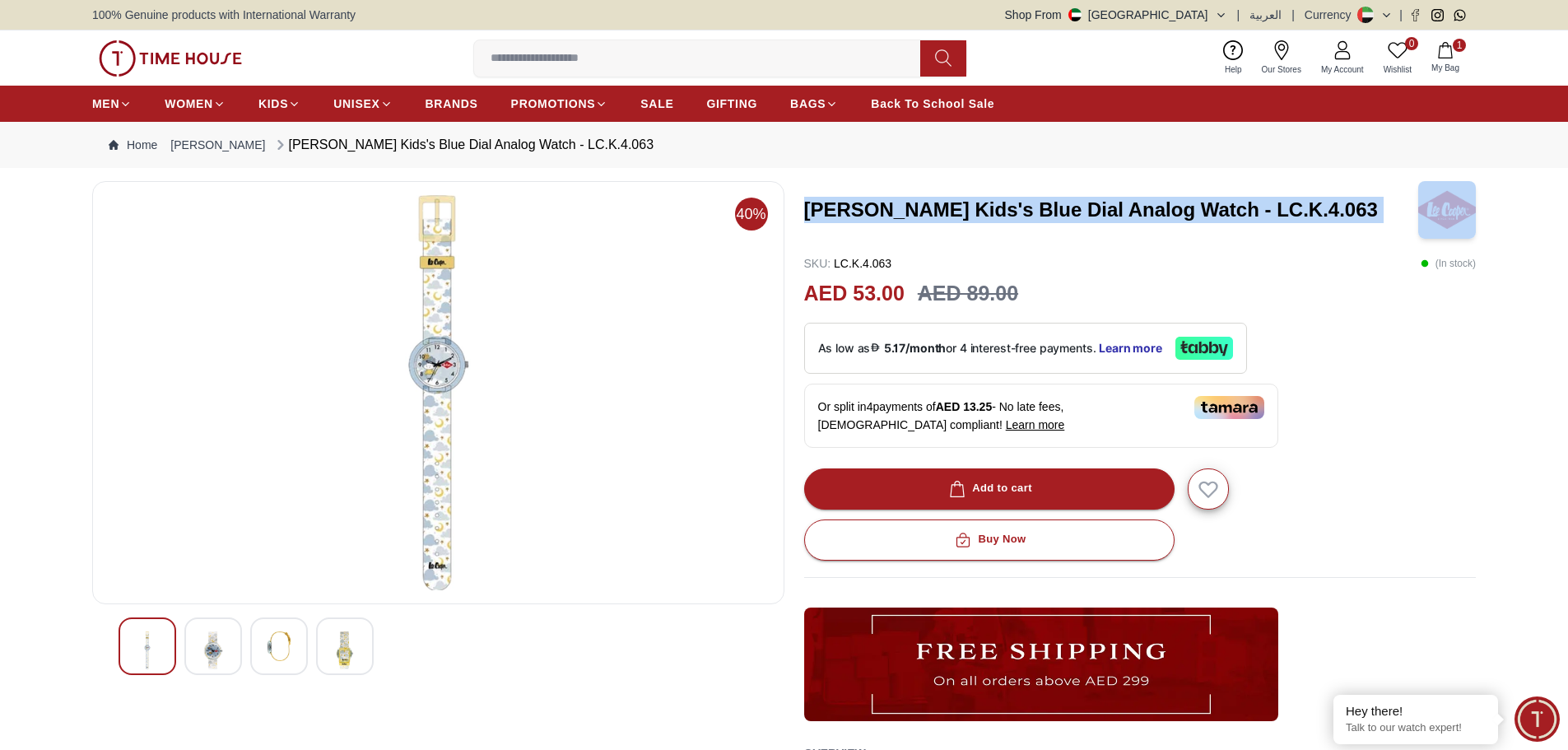
click at [1065, 206] on h3 "[PERSON_NAME] Kids's Blue Dial Analog Watch - LC.K.4.063" at bounding box center [1112, 210] width 615 height 27
copy h3 "[PERSON_NAME] Kids's Blue Dial Analog Watch - LC.K.4.063"
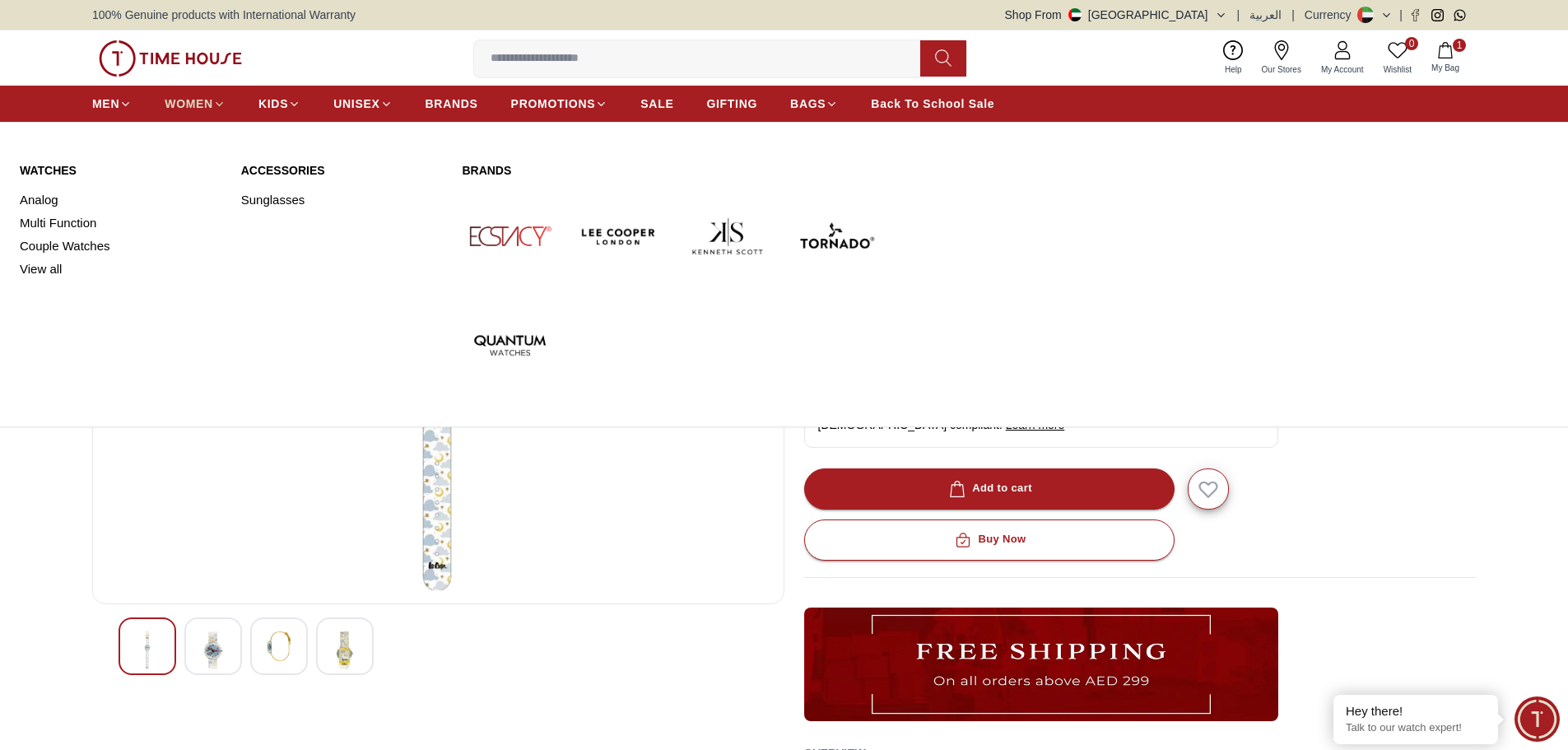
click at [218, 105] on icon at bounding box center [220, 105] width 12 height 12
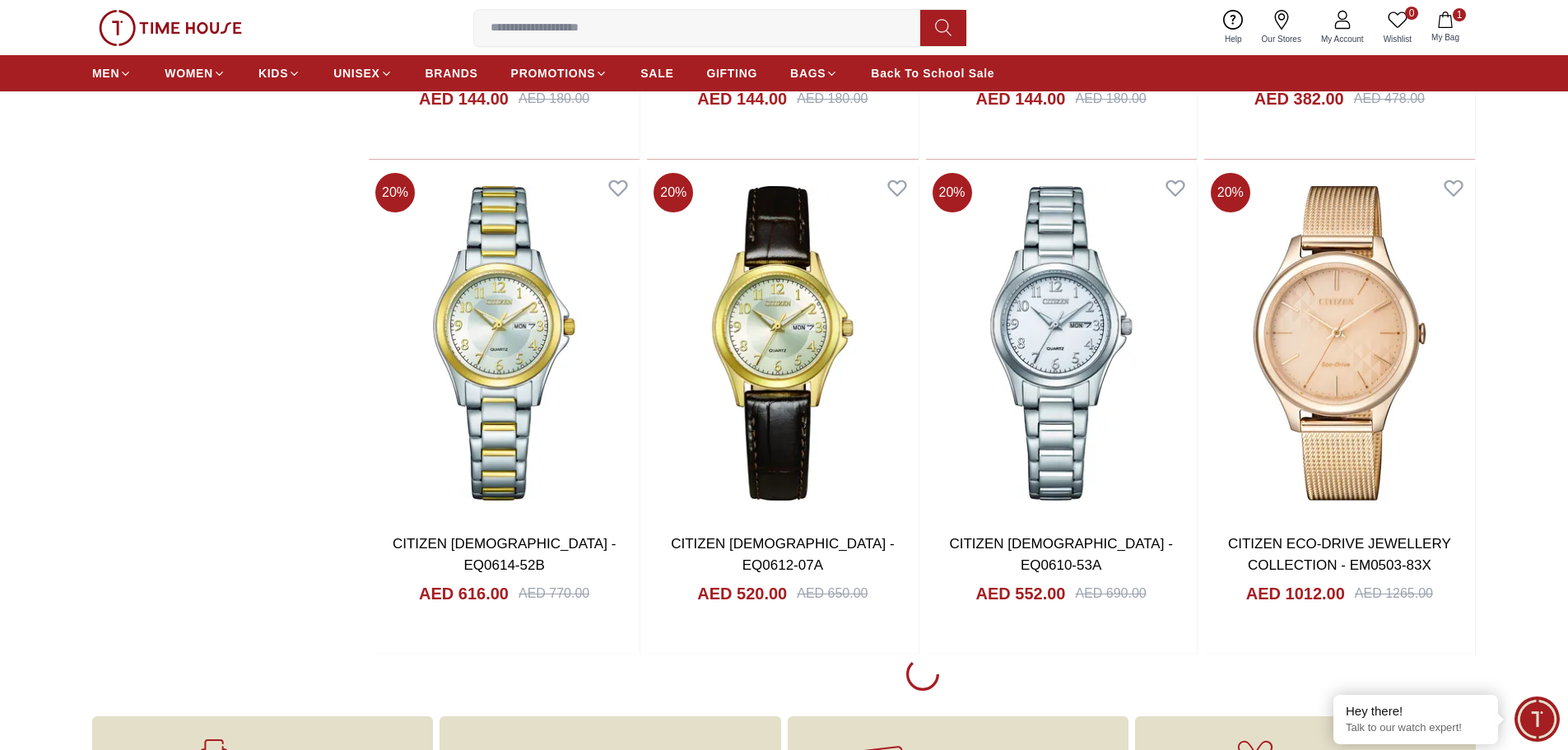
scroll to position [1647, 0]
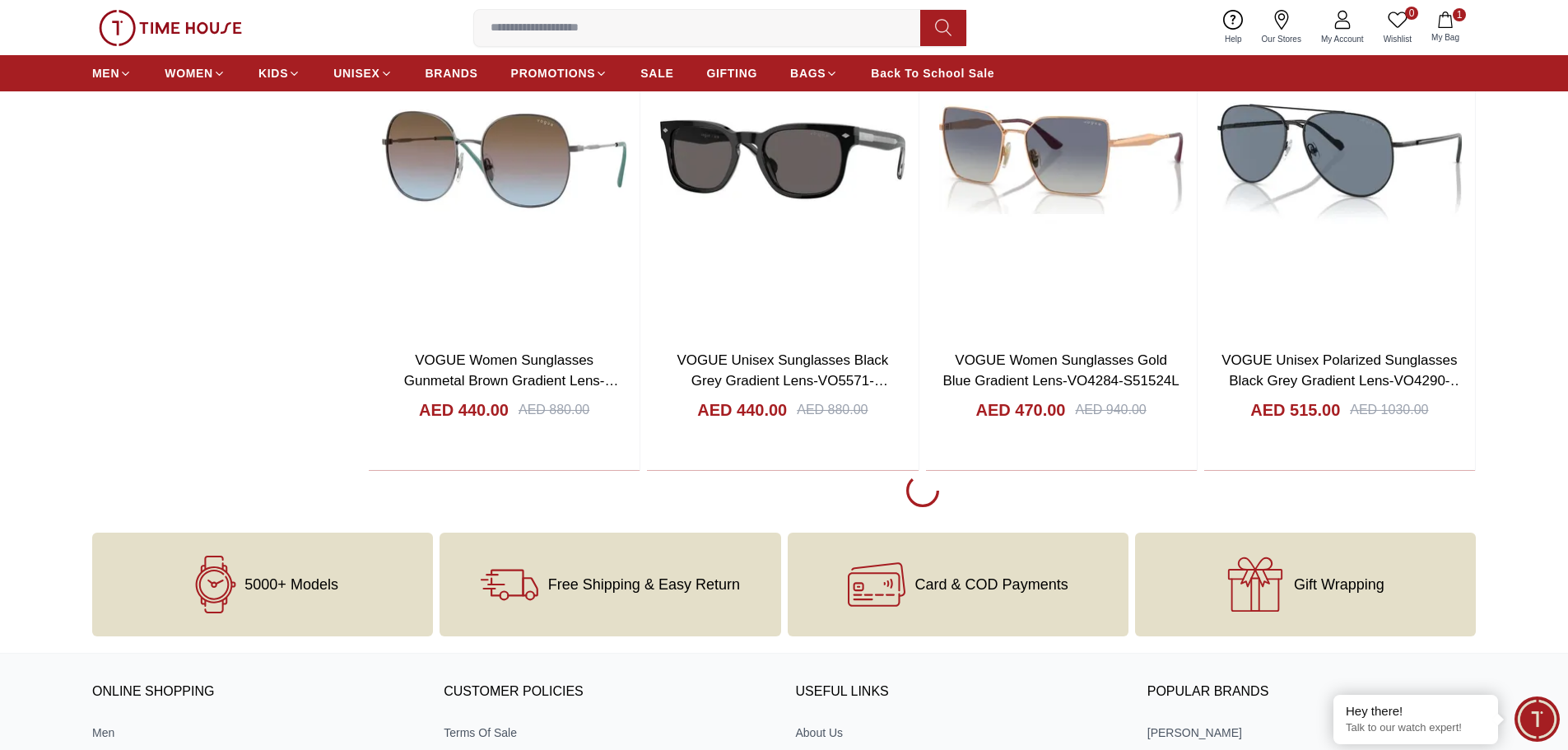
scroll to position [5023, 0]
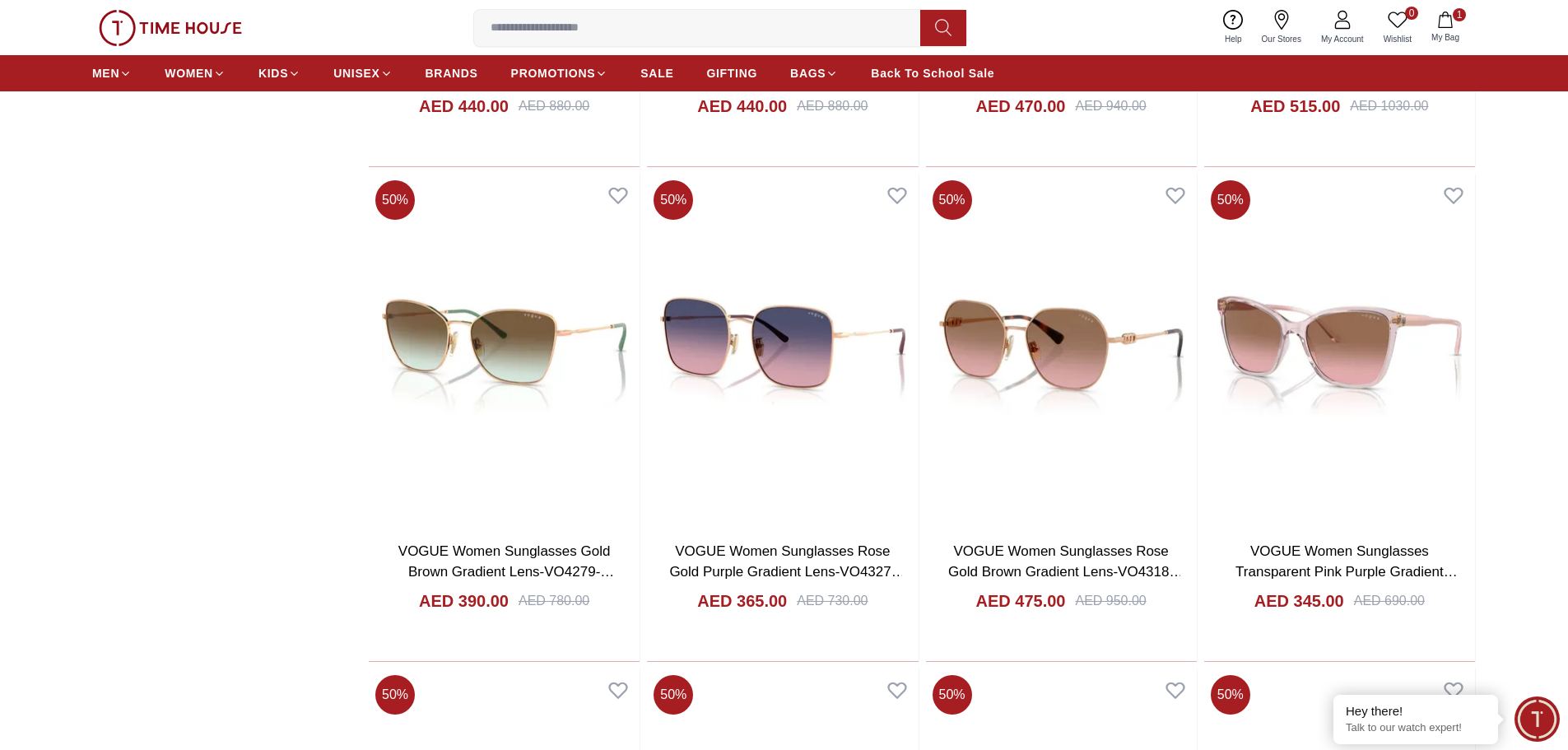
click at [1460, 16] on span "1" at bounding box center [1459, 14] width 13 height 13
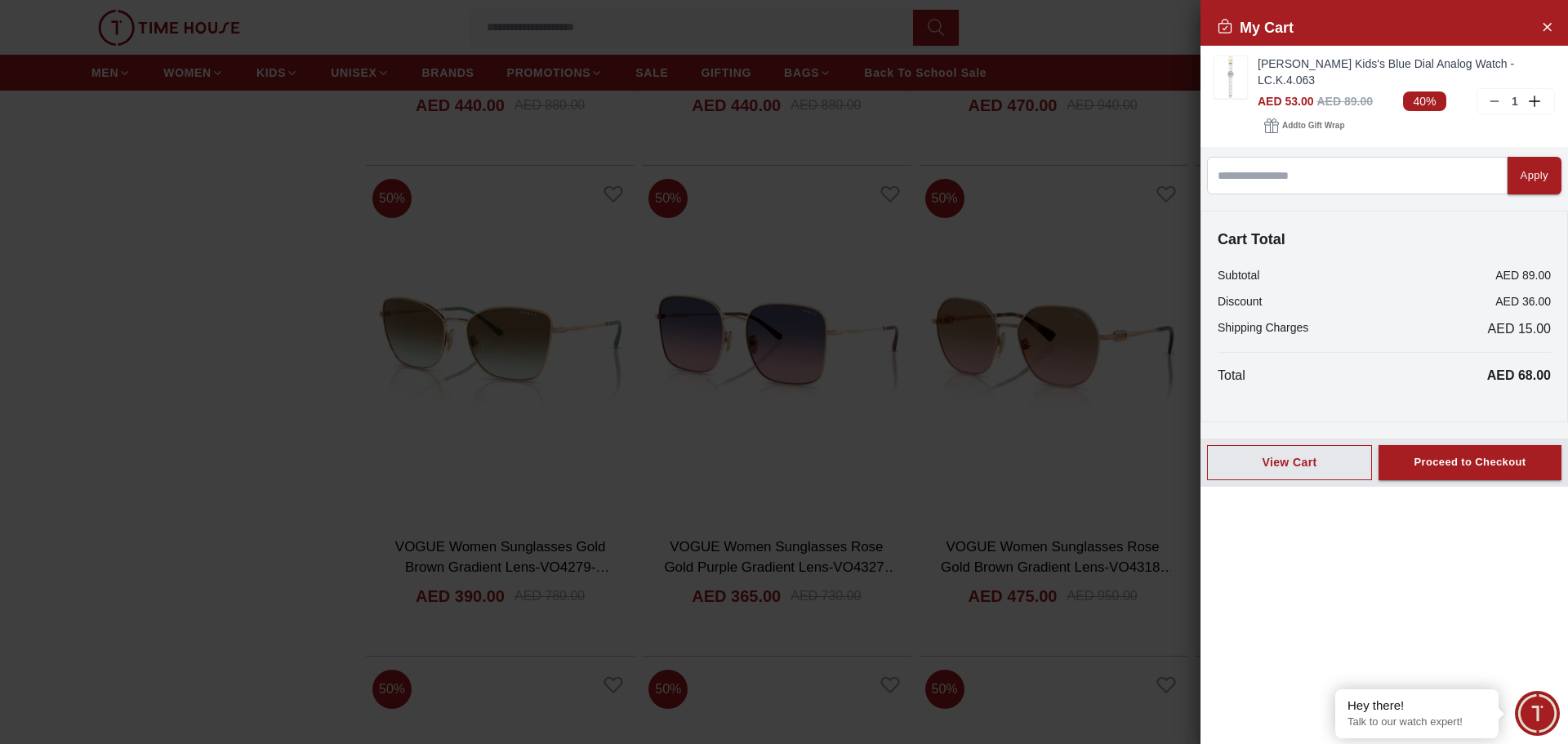
click at [1085, 159] on div at bounding box center [784, 372] width 1568 height 744
click at [1544, 19] on icon "Close Account" at bounding box center [1547, 26] width 13 height 20
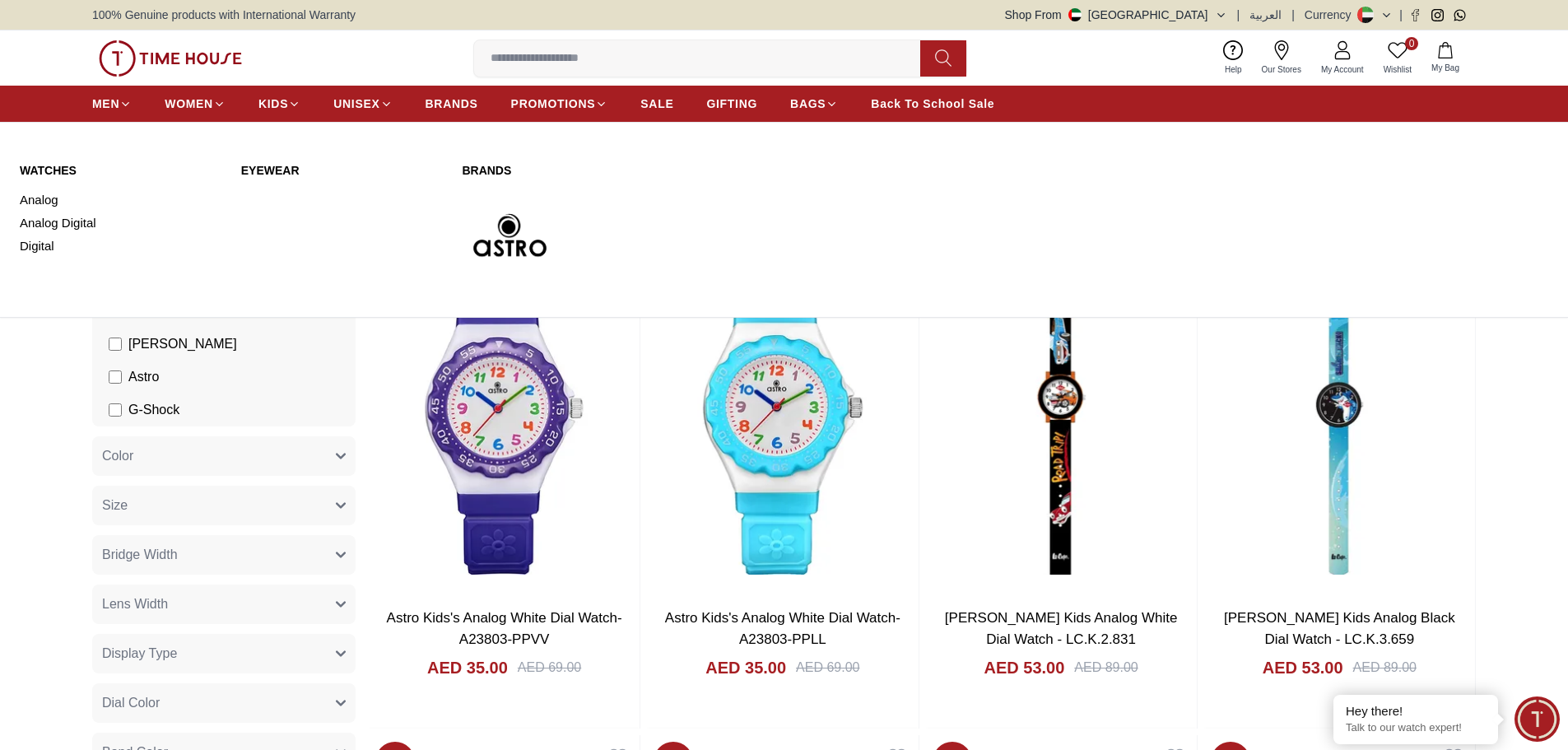
click at [46, 168] on link "WATCHES" at bounding box center [121, 170] width 202 height 17
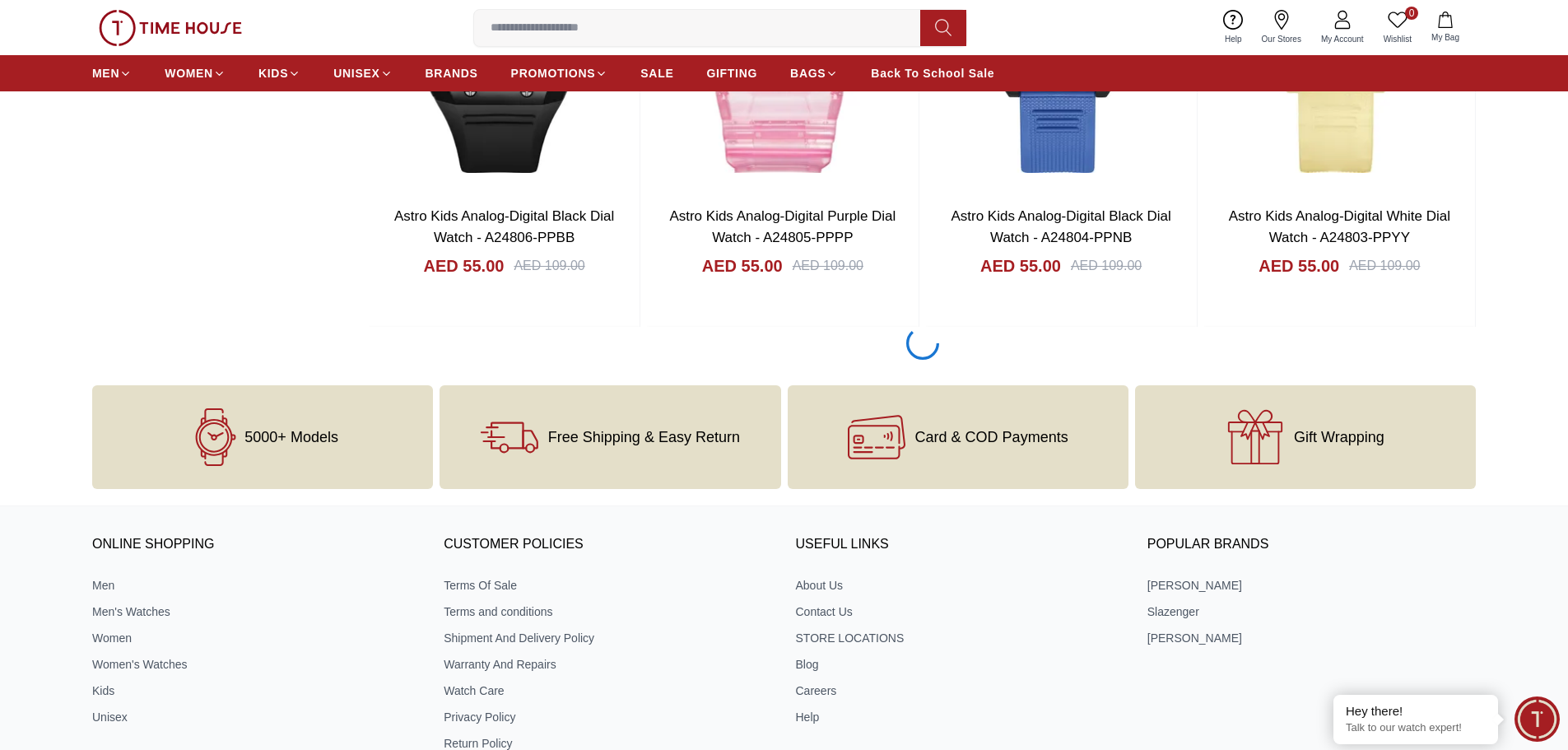
scroll to position [2387, 0]
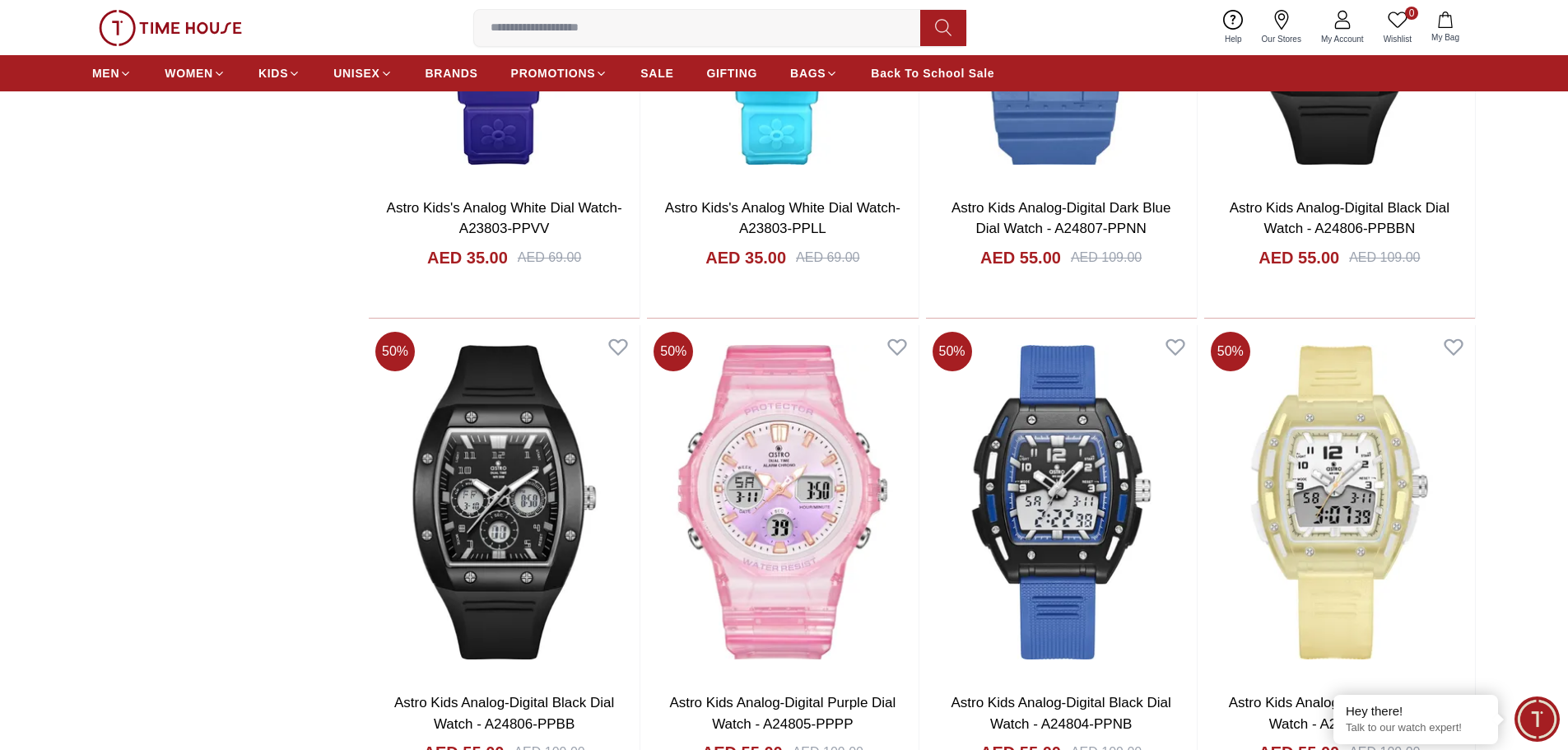
scroll to position [1894, 0]
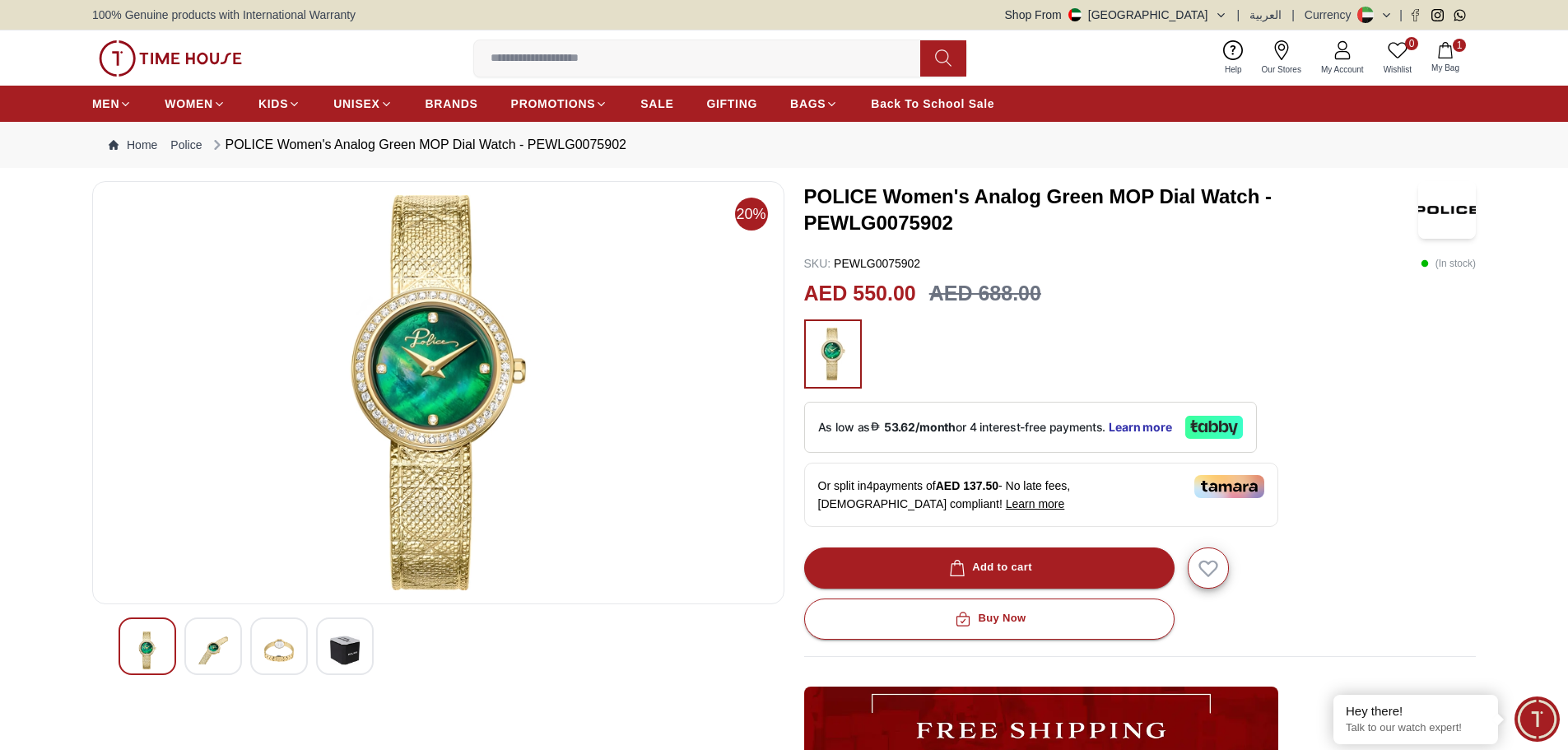
click at [205, 640] on img at bounding box center [213, 650] width 29 height 38
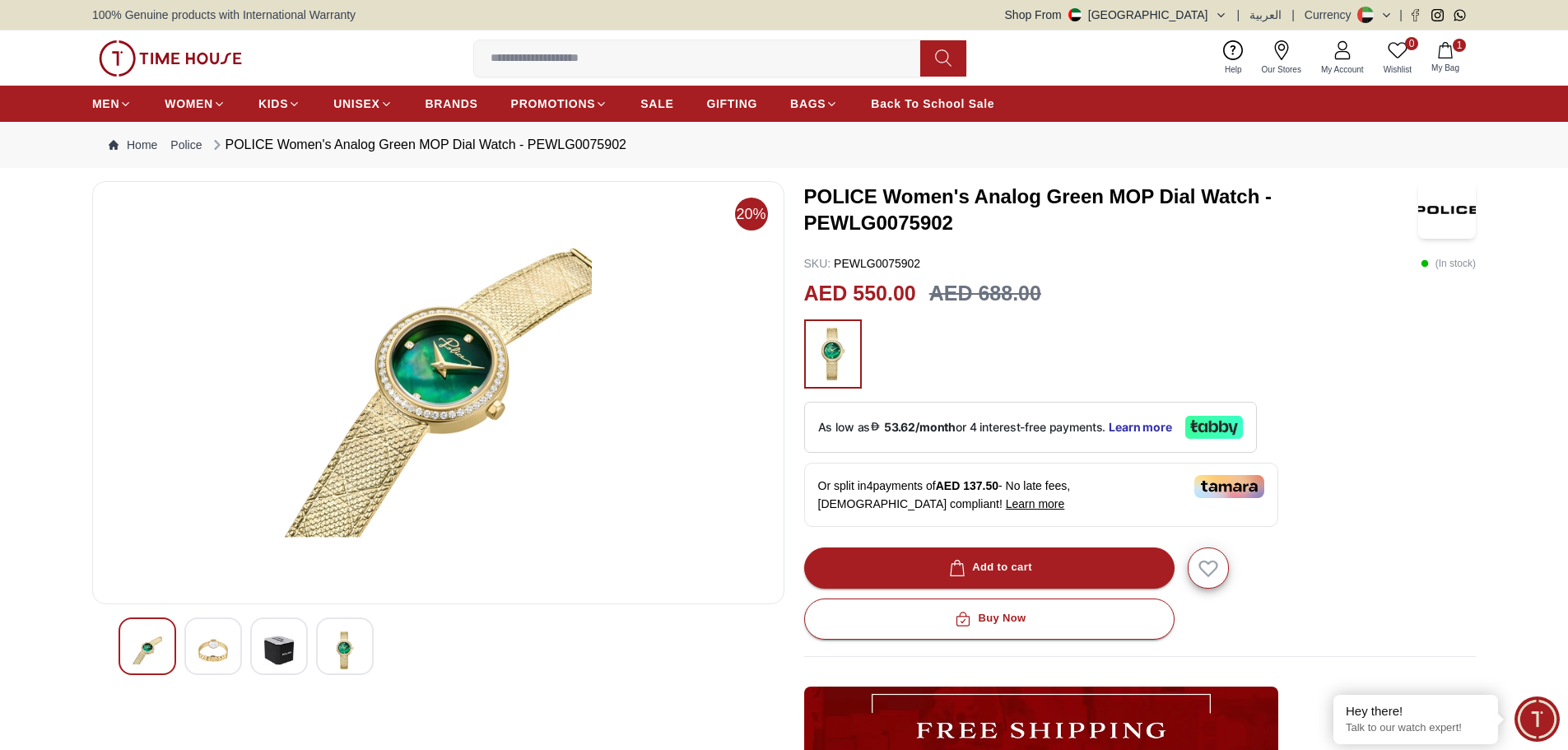
click at [254, 646] on div at bounding box center [278, 646] width 58 height 58
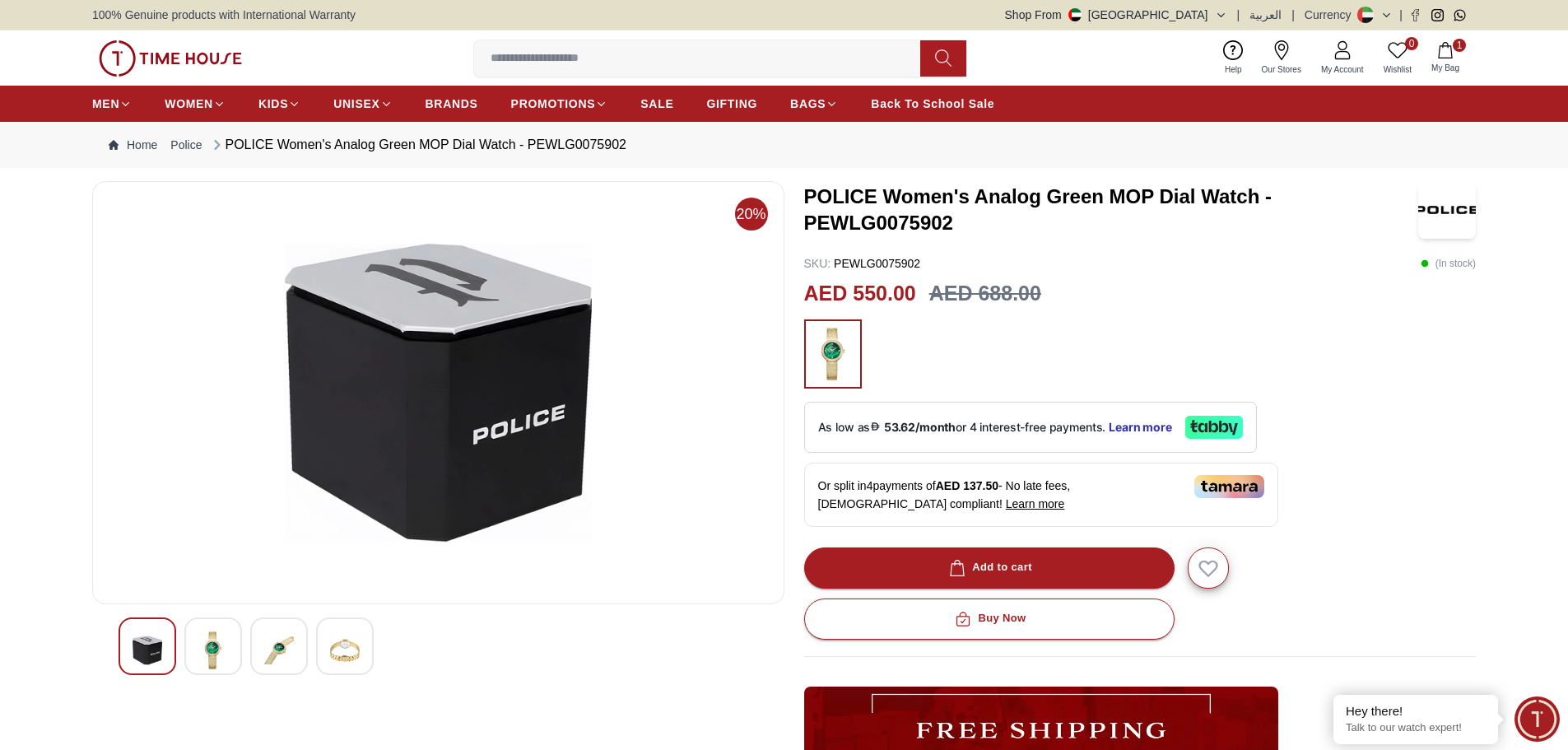
click at [353, 640] on img at bounding box center [344, 650] width 29 height 38
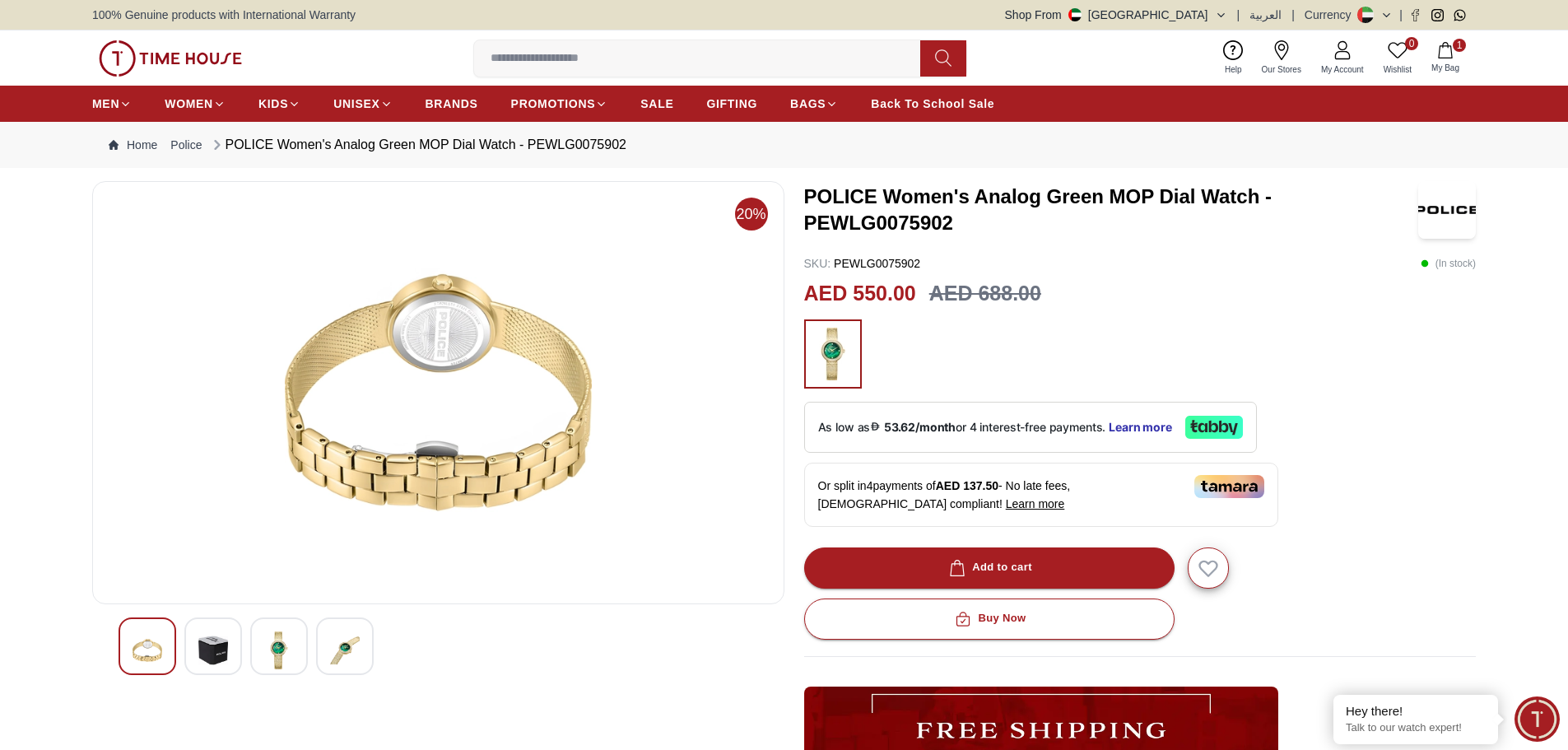
click at [228, 663] on div at bounding box center [213, 646] width 58 height 58
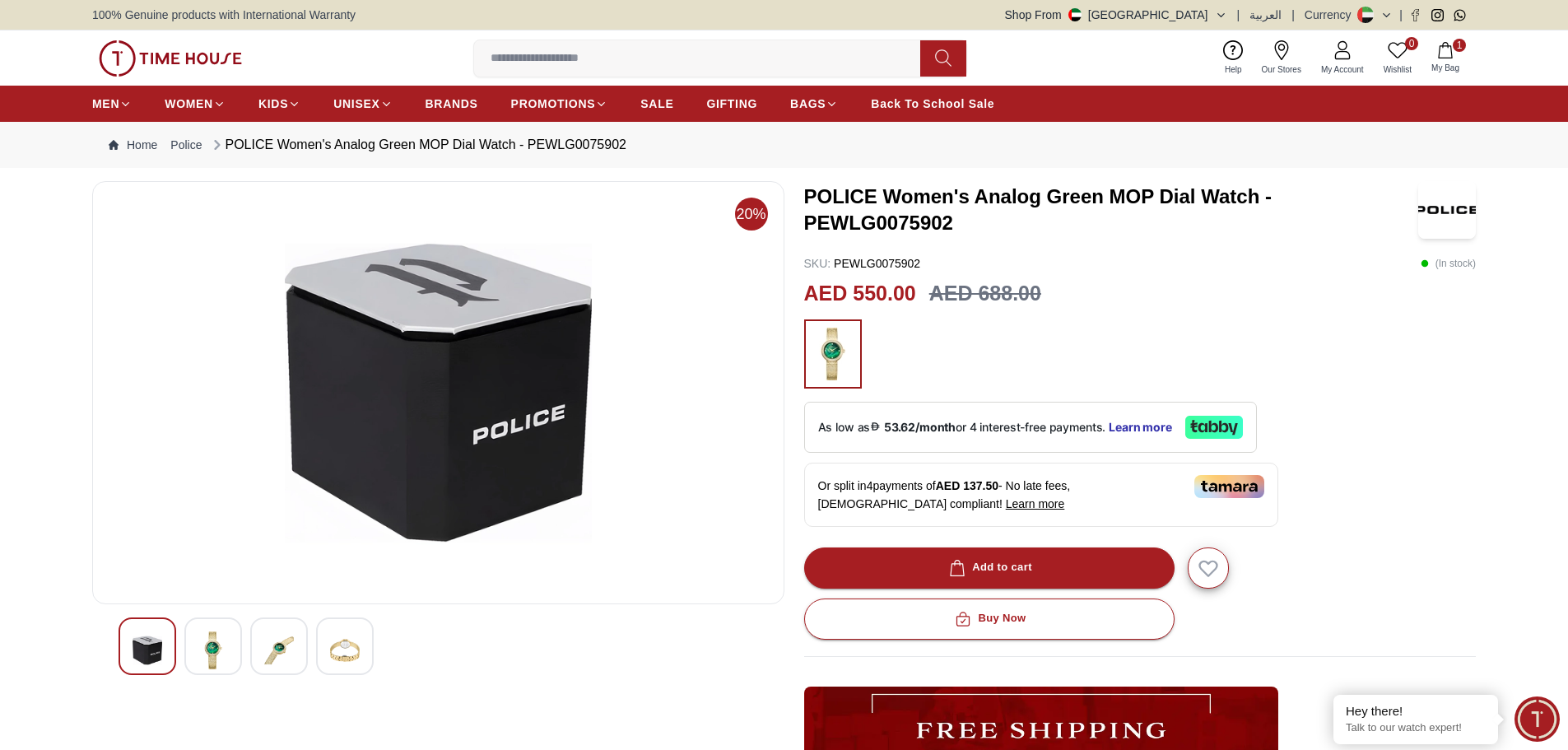
click at [269, 657] on img at bounding box center [278, 650] width 29 height 38
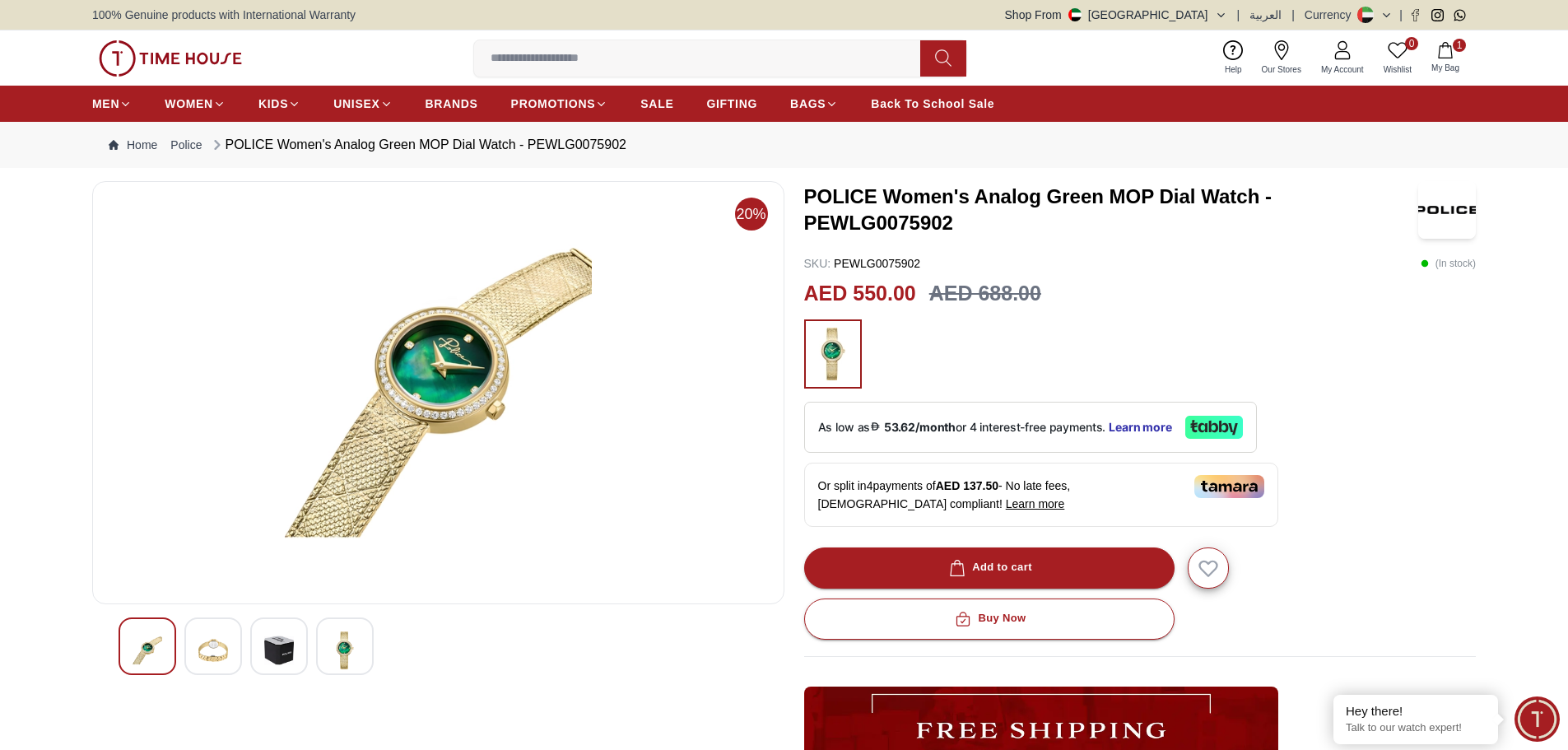
click at [433, 393] on img at bounding box center [439, 393] width 665 height 395
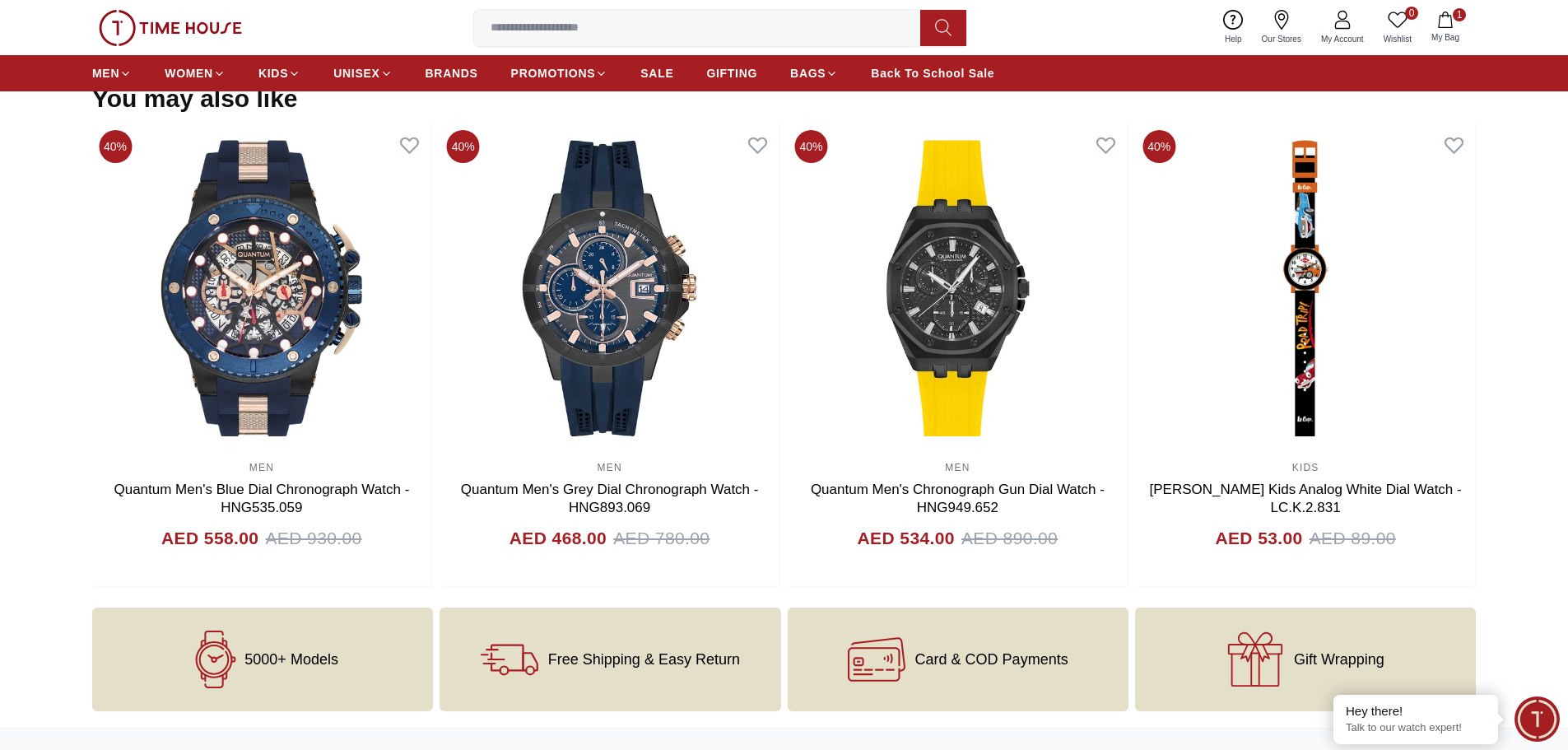
scroll to position [1976, 0]
